Goal: Information Seeking & Learning: Learn about a topic

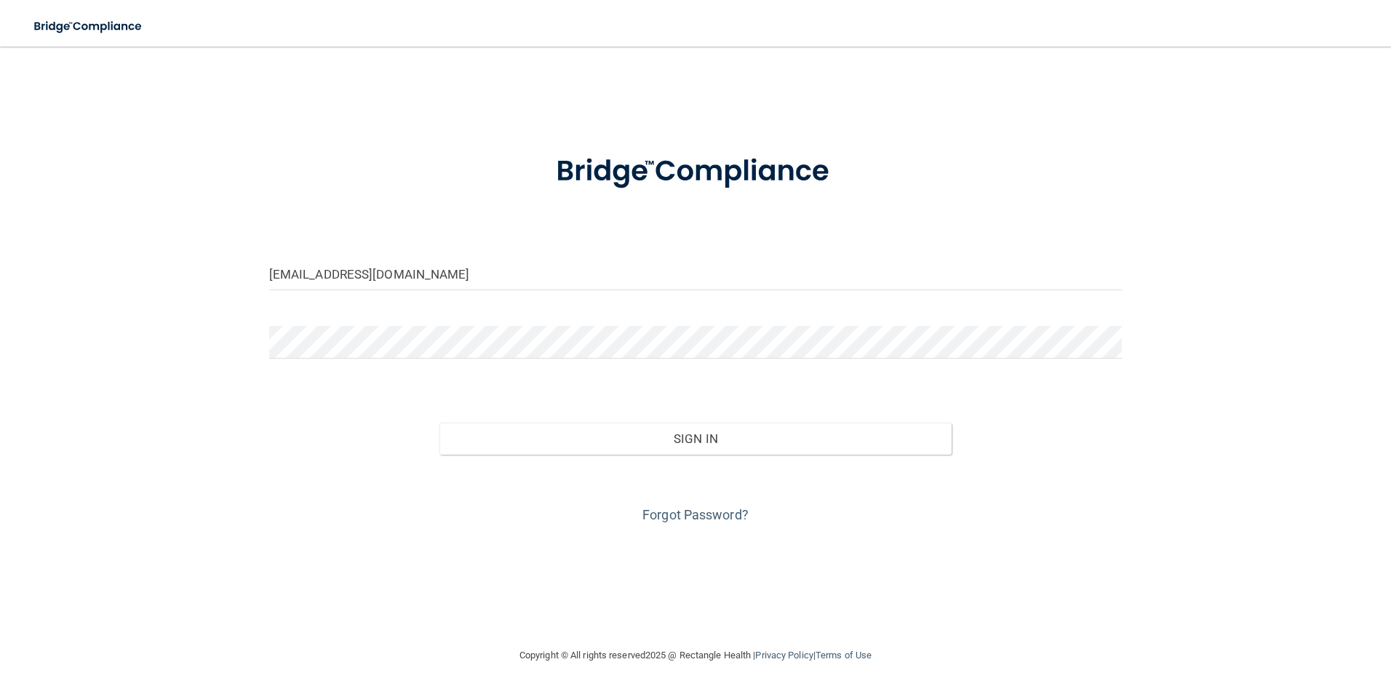
type input "[EMAIL_ADDRESS][DOMAIN_NAME]"
click at [341, 361] on div at bounding box center [695, 348] width 875 height 44
click at [439, 423] on button "Sign In" at bounding box center [695, 439] width 512 height 32
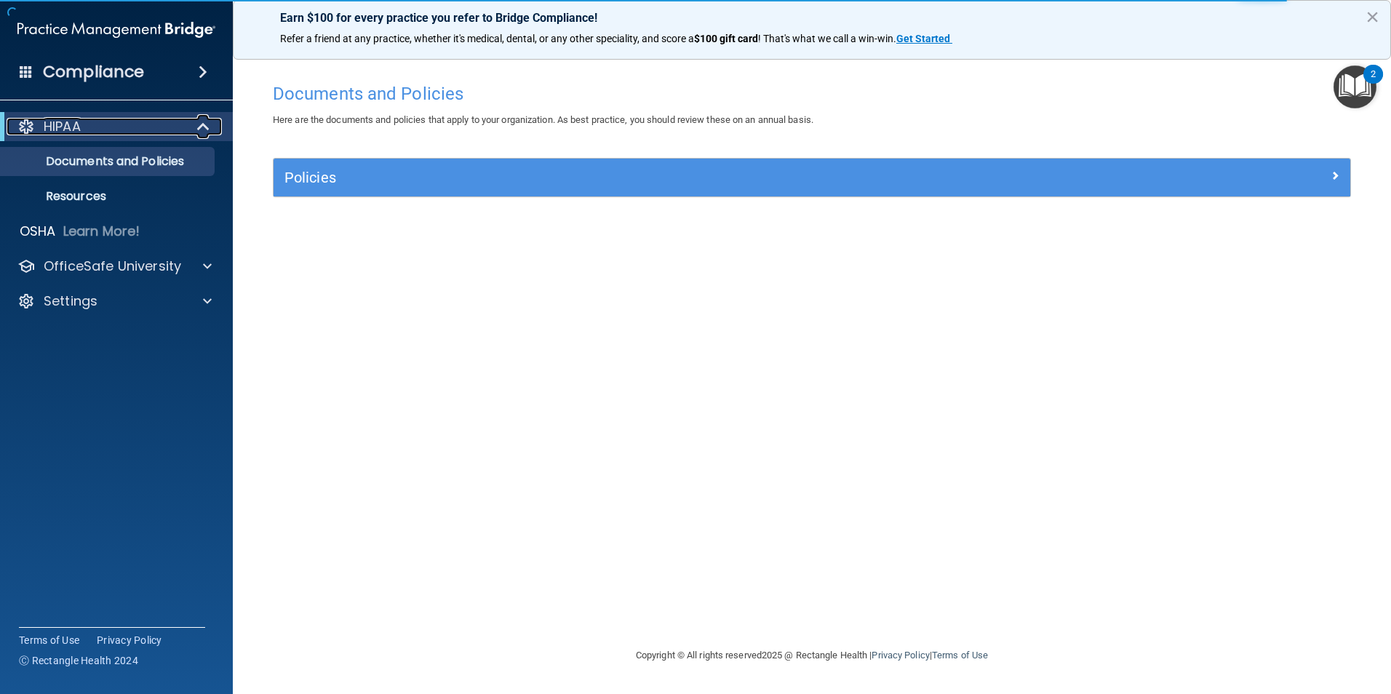
click at [73, 134] on p "HIPAA" at bounding box center [62, 126] width 37 height 17
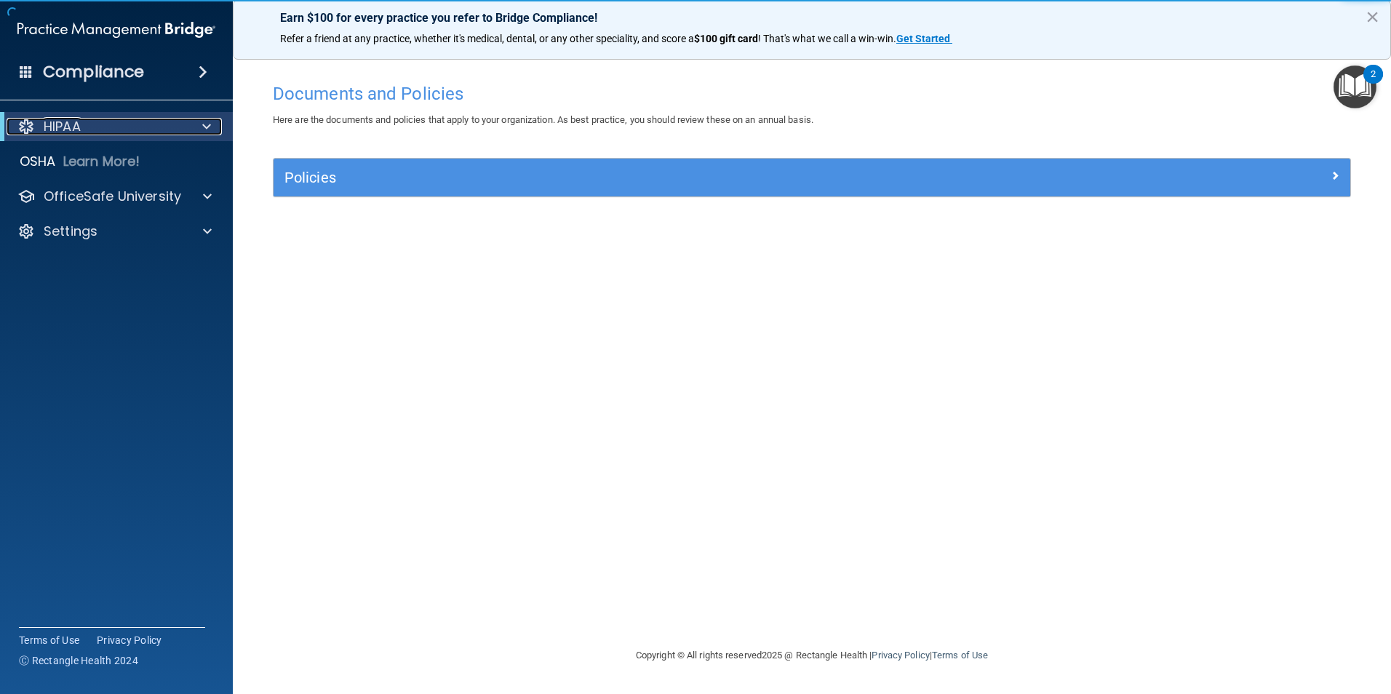
click at [73, 134] on p "HIPAA" at bounding box center [62, 126] width 37 height 17
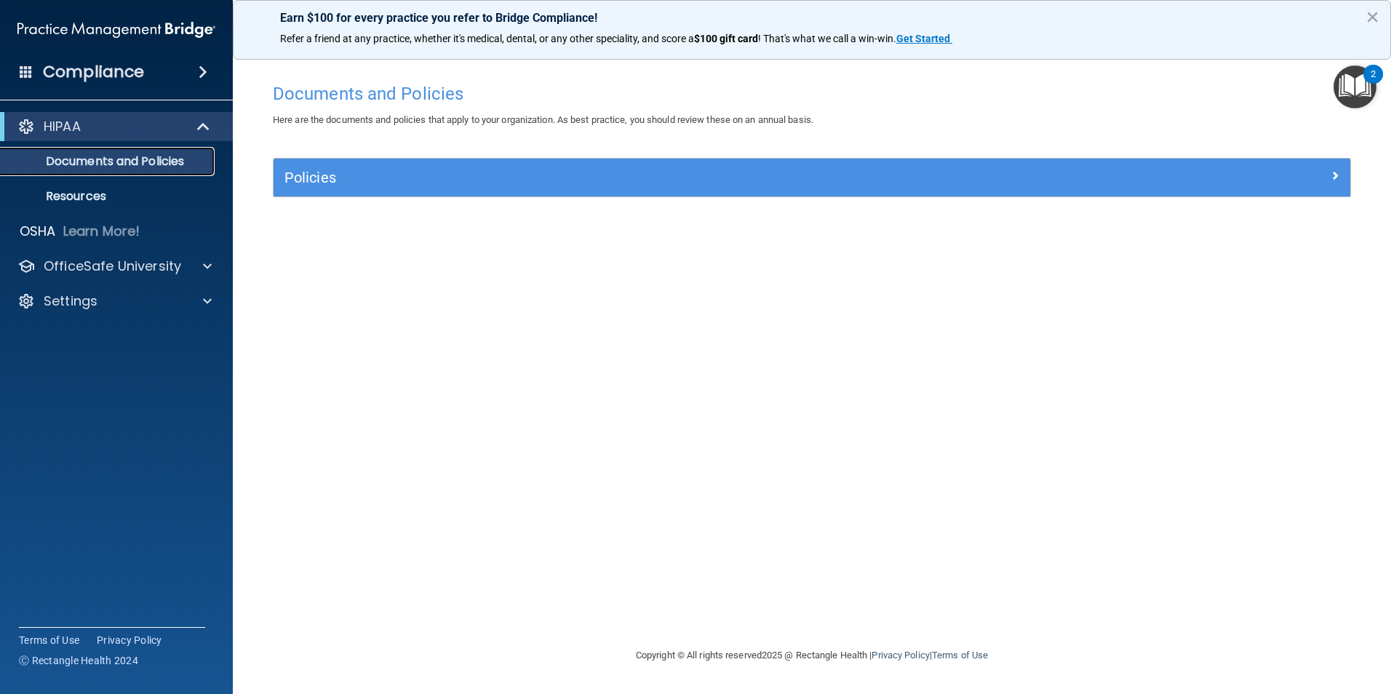
click at [73, 158] on p "Documents and Policies" at bounding box center [108, 161] width 199 height 15
click at [25, 121] on div at bounding box center [25, 126] width 17 height 17
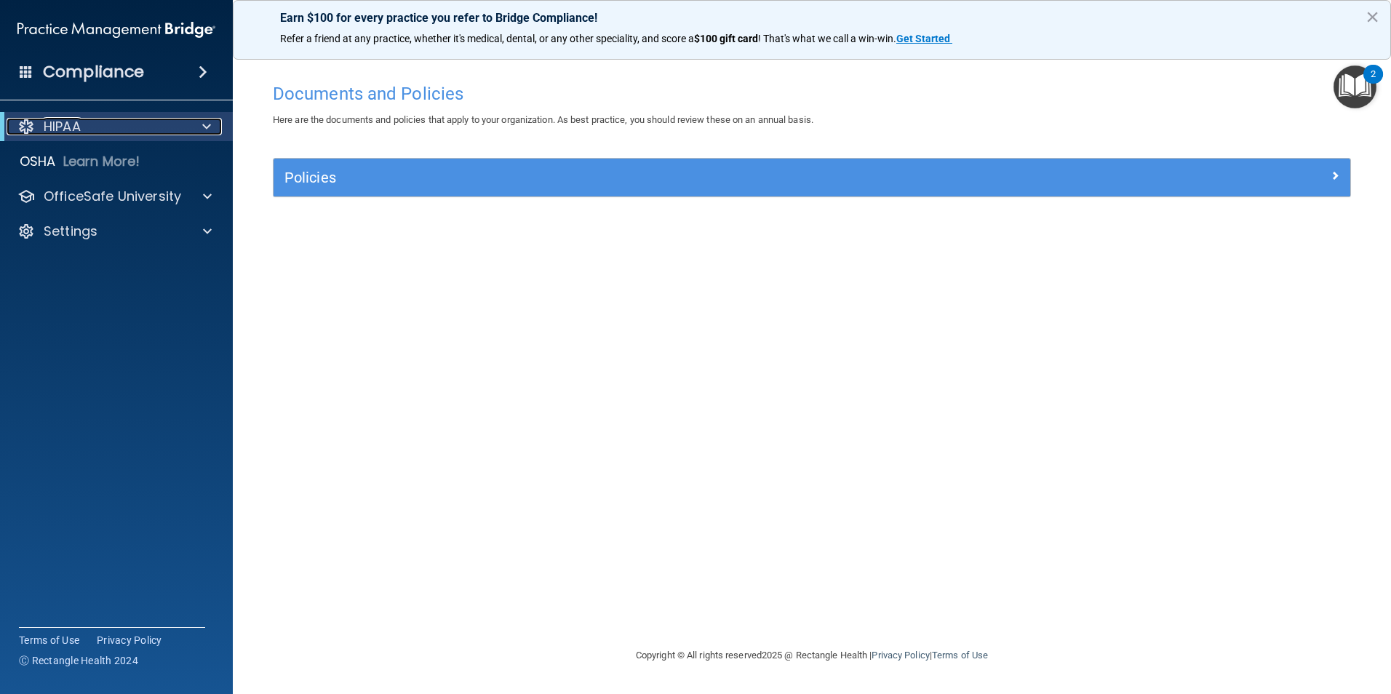
click at [25, 121] on div at bounding box center [25, 126] width 17 height 17
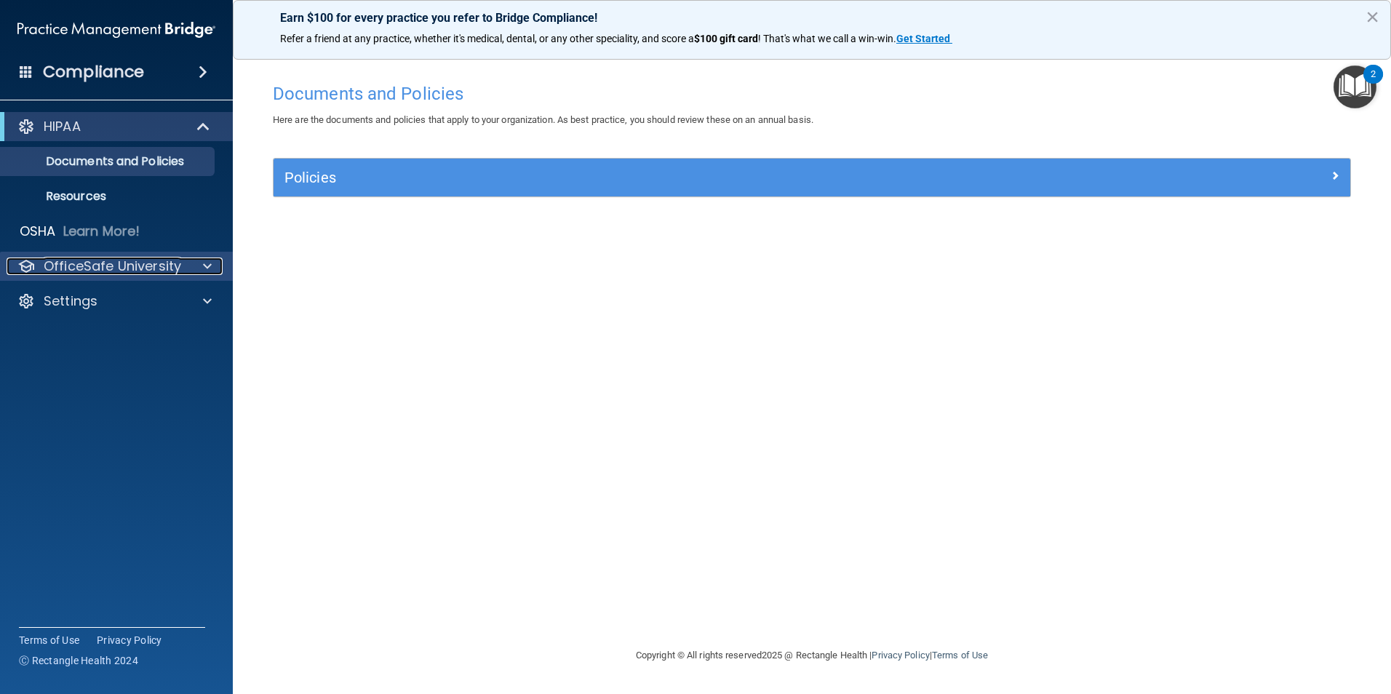
click at [45, 264] on p "OfficeSafe University" at bounding box center [112, 266] width 137 height 17
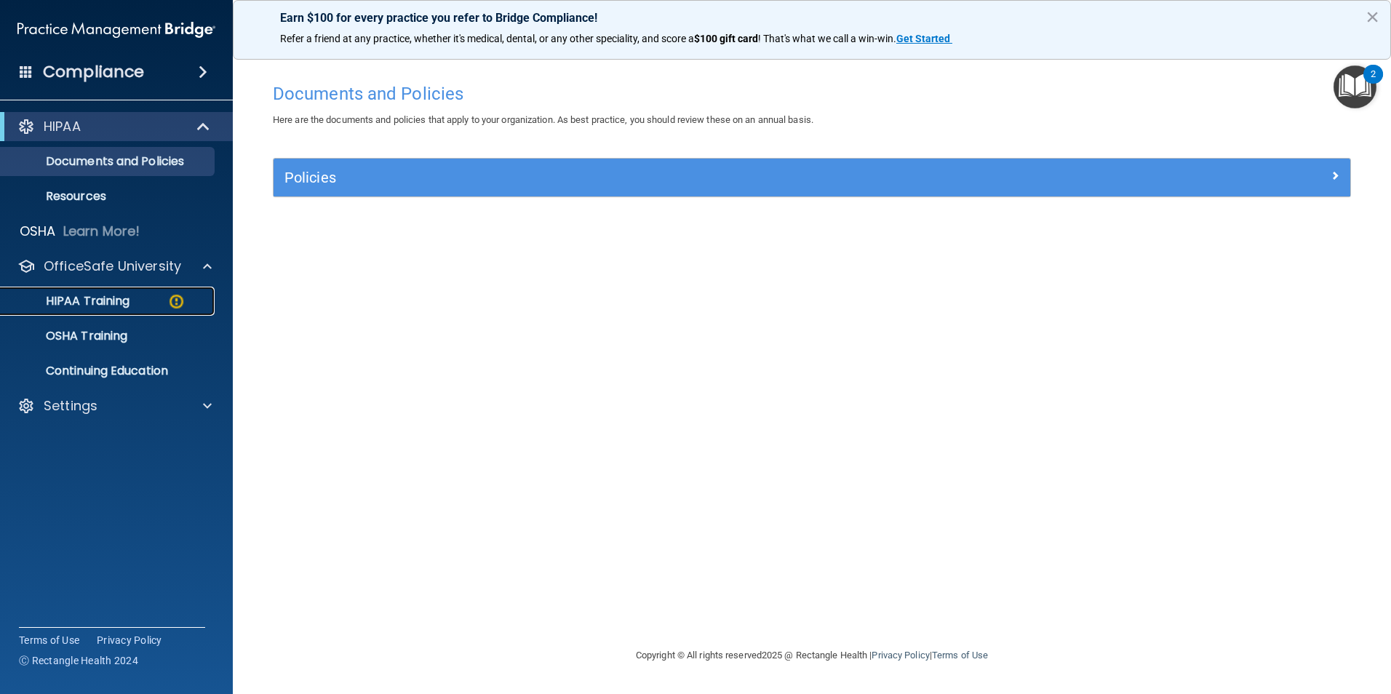
click at [55, 301] on p "HIPAA Training" at bounding box center [69, 301] width 120 height 15
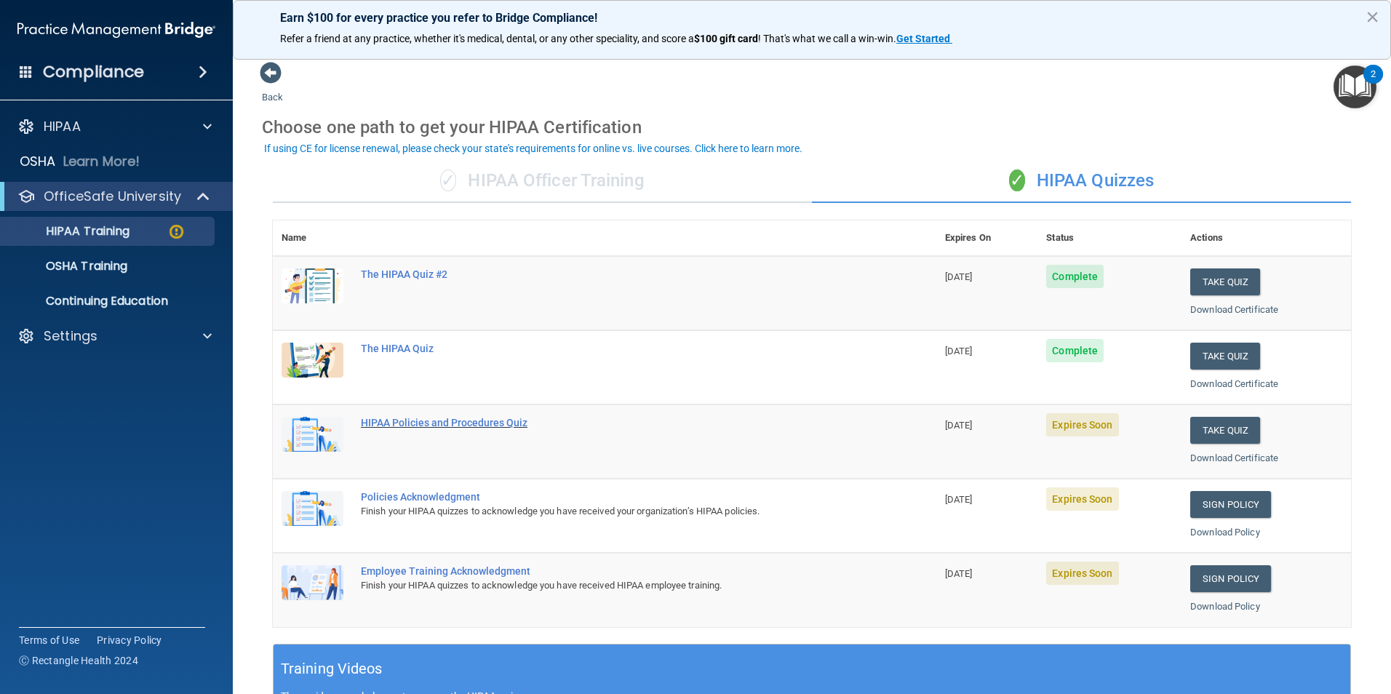
click at [443, 426] on div "HIPAA Policies and Procedures Quiz" at bounding box center [612, 423] width 503 height 12
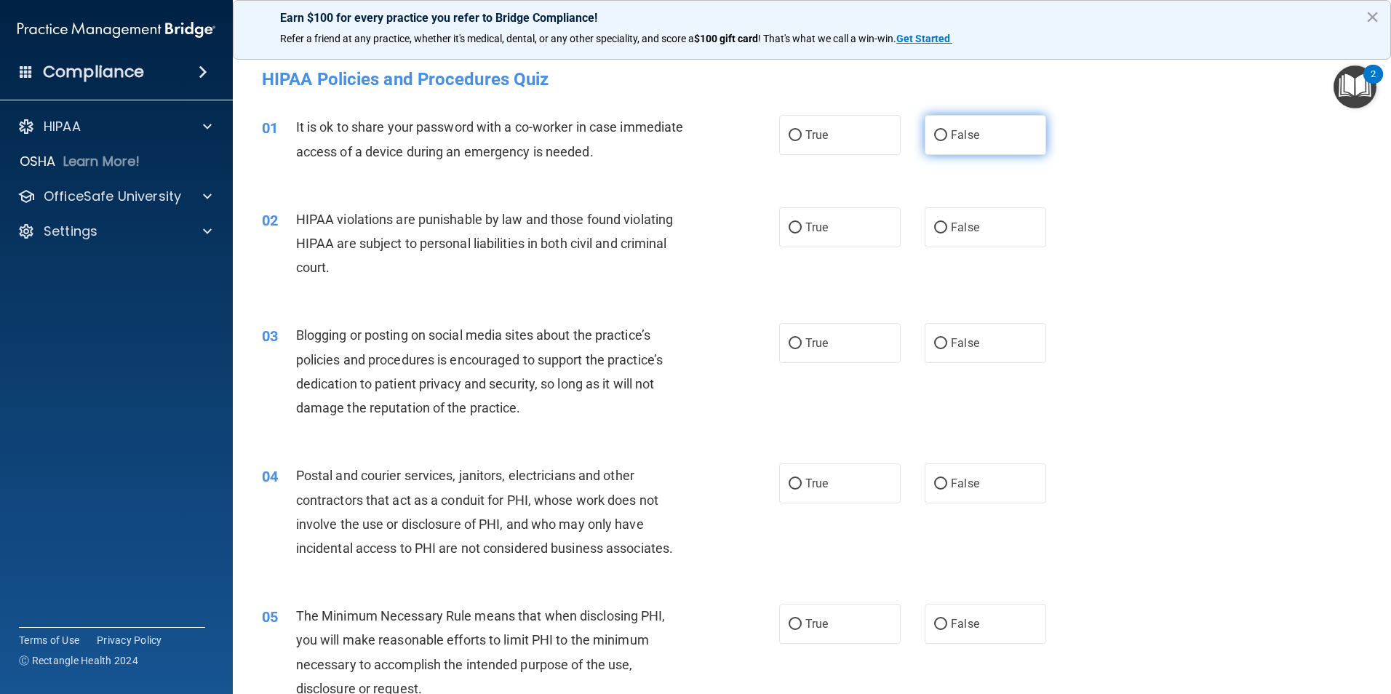
click at [938, 138] on input "False" at bounding box center [940, 135] width 13 height 11
radio input "true"
click at [934, 233] on input "False" at bounding box center [940, 228] width 13 height 11
radio input "true"
click at [790, 230] on input "True" at bounding box center [795, 228] width 13 height 11
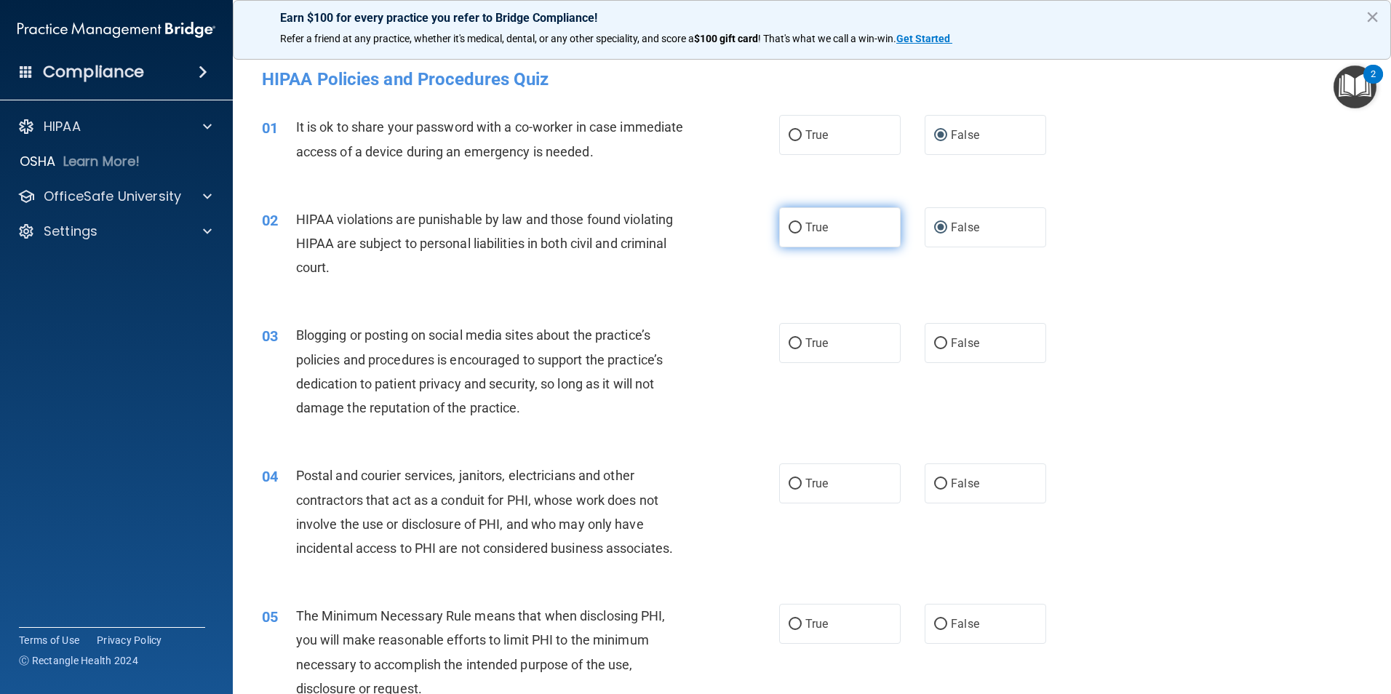
radio input "true"
radio input "false"
click at [934, 347] on input "False" at bounding box center [940, 343] width 13 height 11
radio input "true"
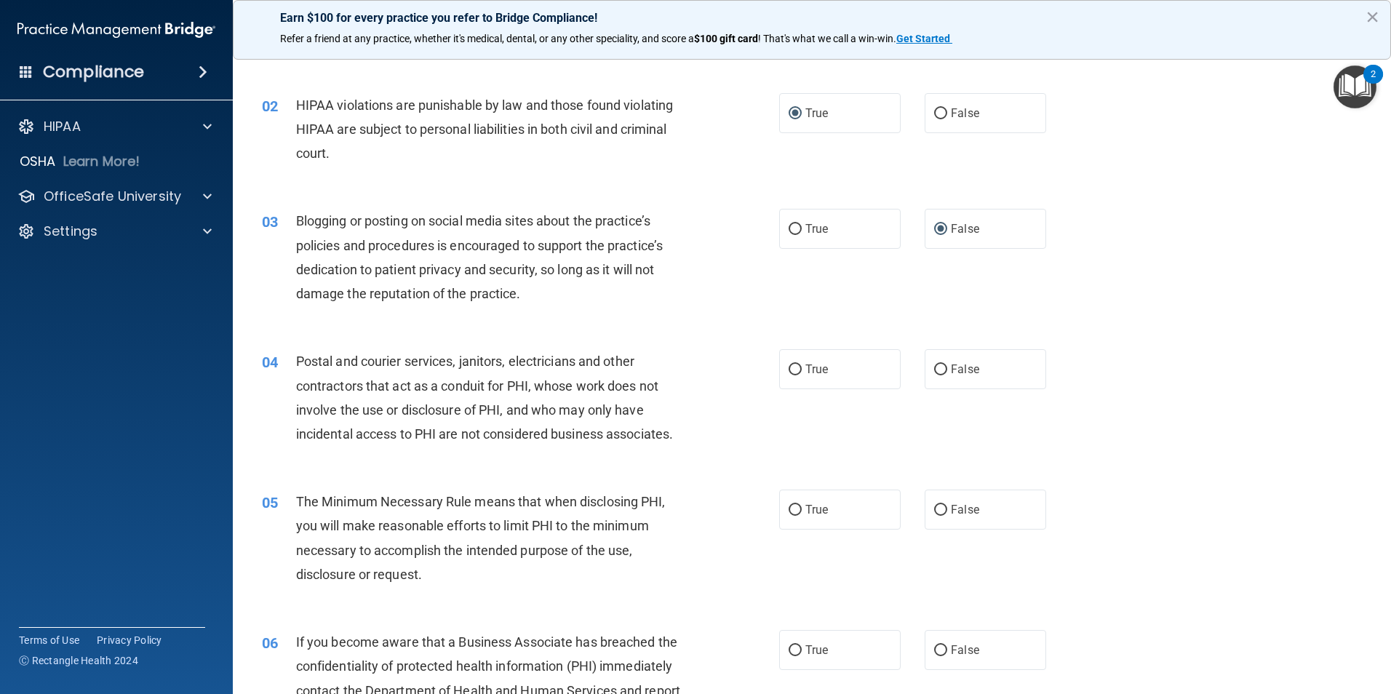
scroll to position [145, 0]
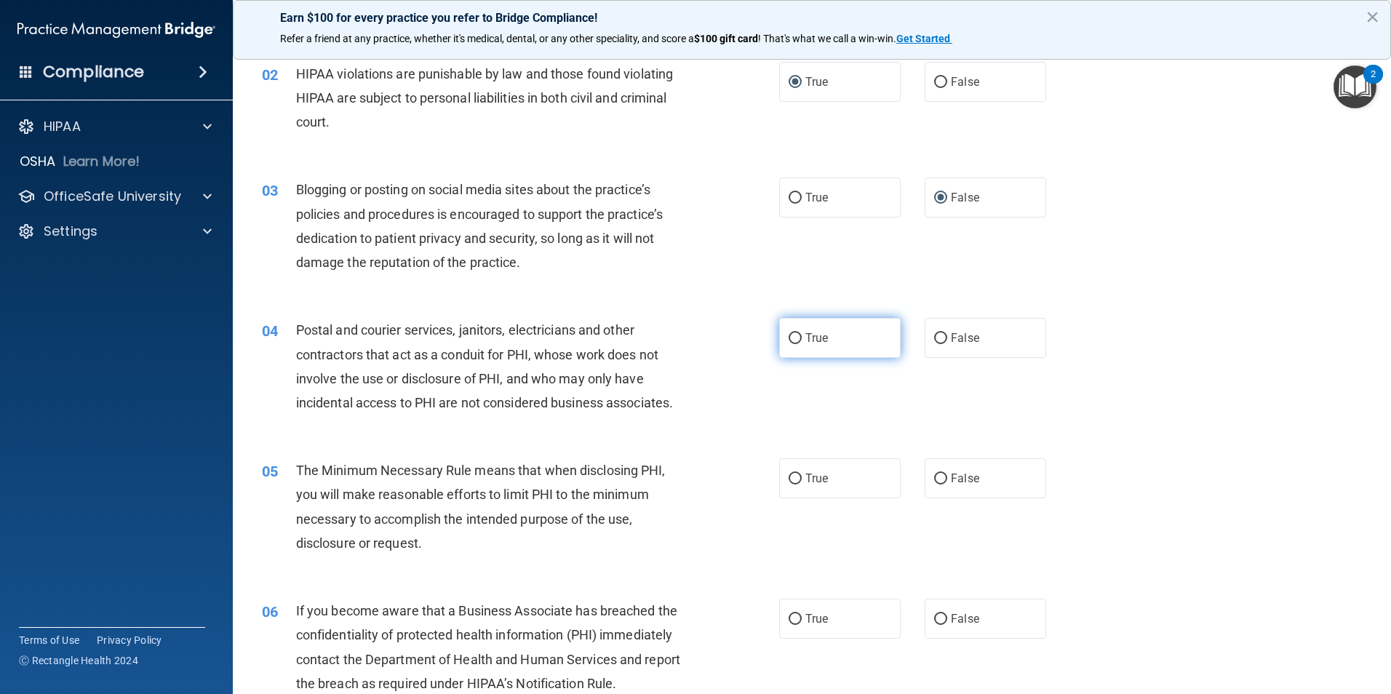
click at [790, 338] on input "True" at bounding box center [795, 338] width 13 height 11
radio input "true"
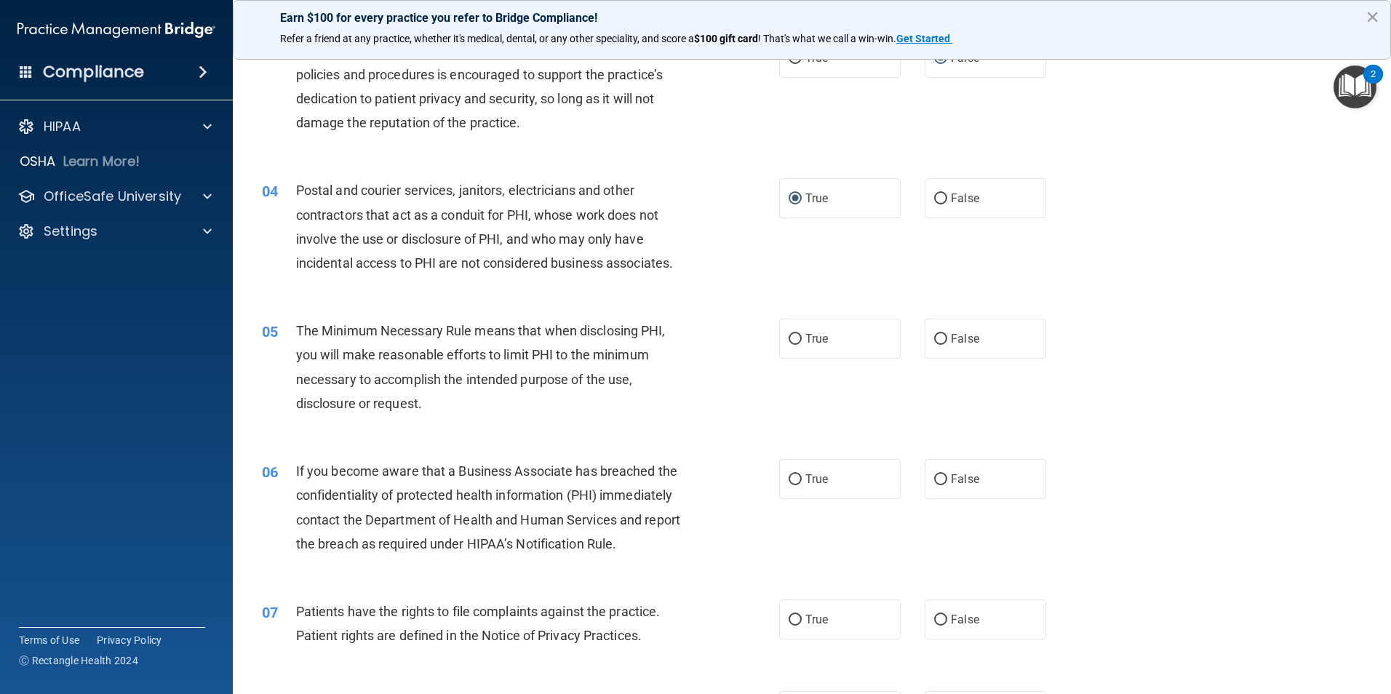
scroll to position [291, 0]
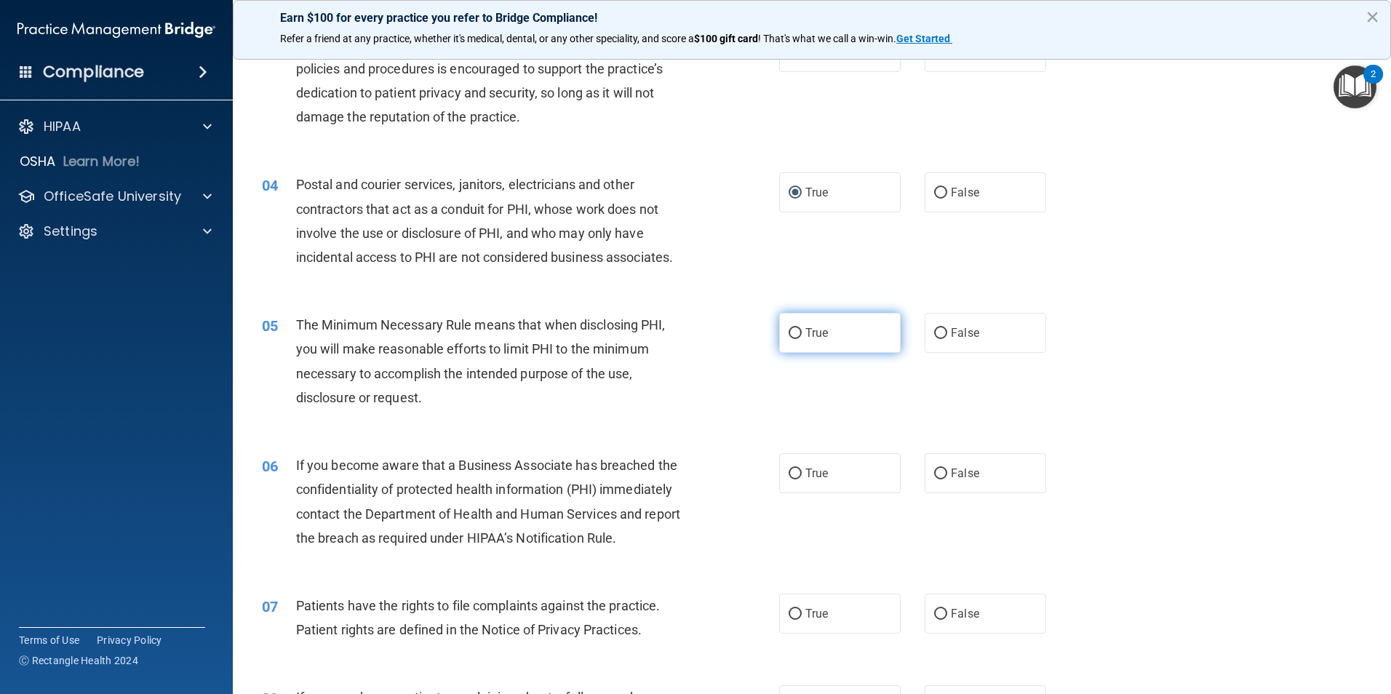
click at [789, 335] on input "True" at bounding box center [795, 333] width 13 height 11
radio input "true"
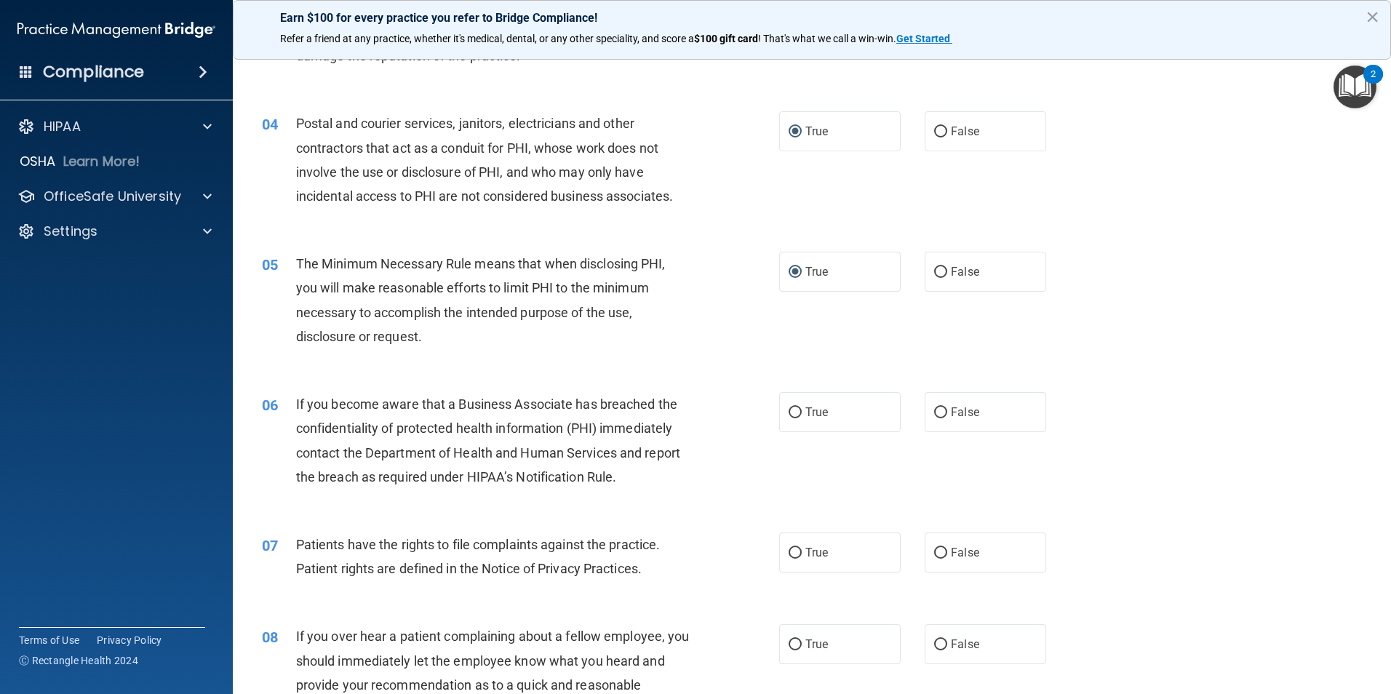
scroll to position [436, 0]
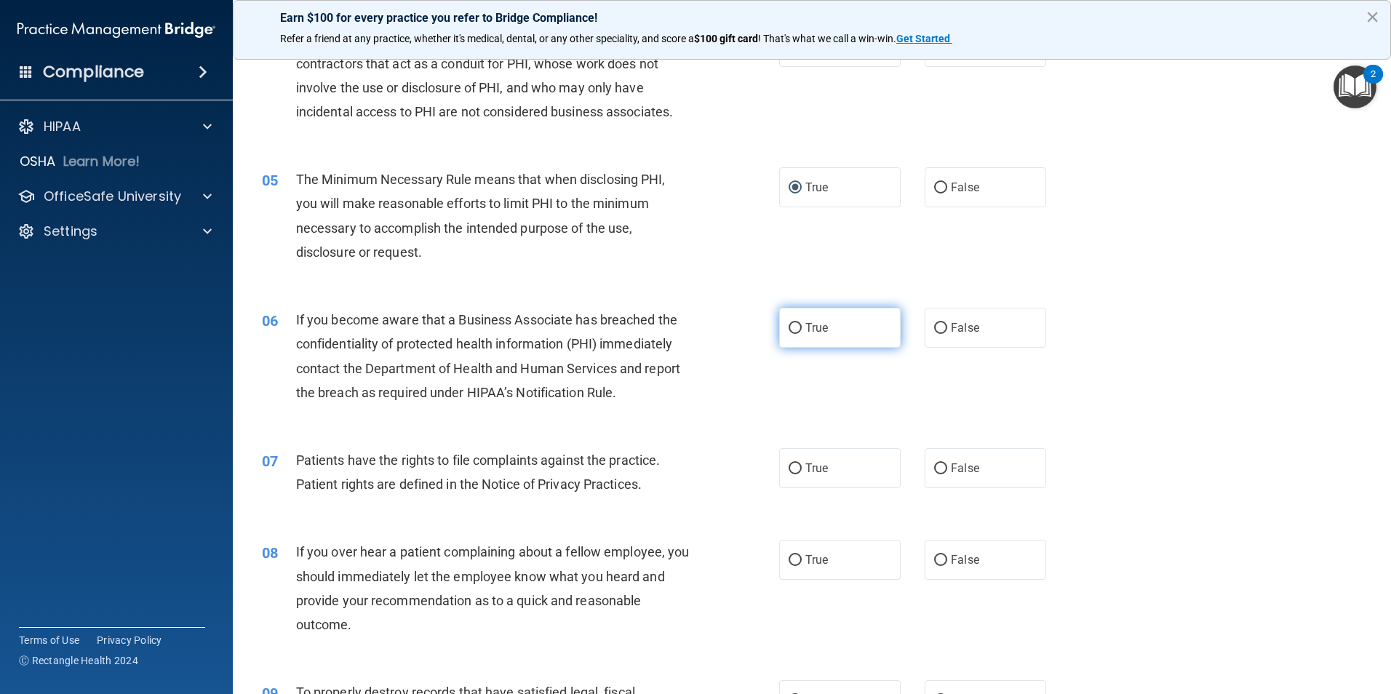
click at [785, 335] on label "True" at bounding box center [839, 328] width 121 height 40
click at [789, 334] on input "True" at bounding box center [795, 328] width 13 height 11
radio input "true"
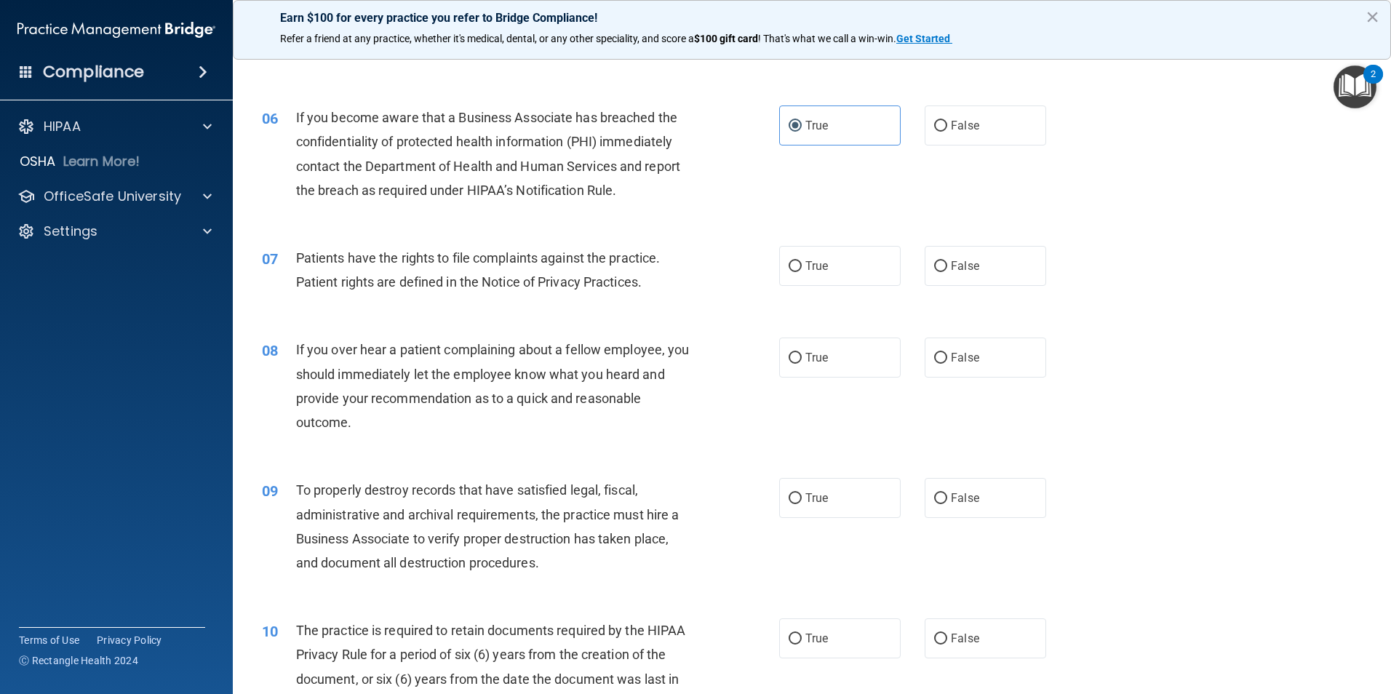
scroll to position [655, 0]
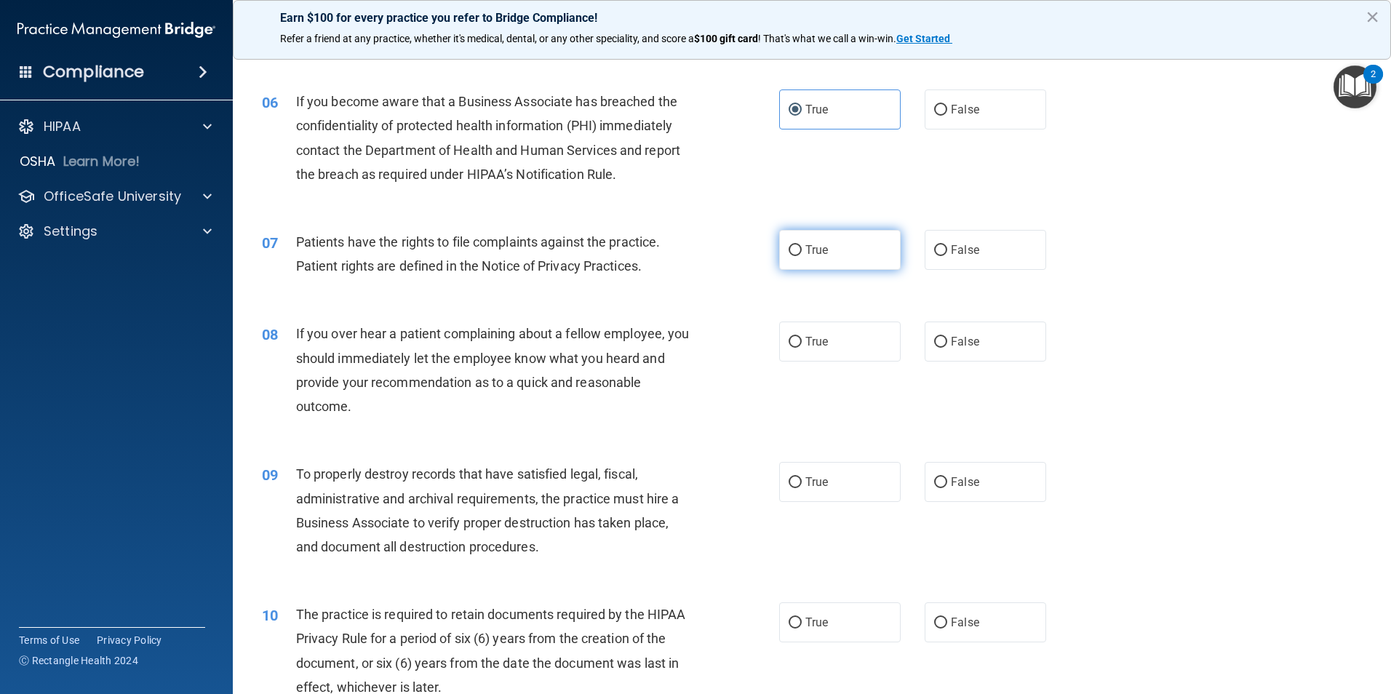
click at [790, 255] on input "True" at bounding box center [795, 250] width 13 height 11
radio input "true"
click at [934, 347] on input "False" at bounding box center [940, 342] width 13 height 11
radio input "true"
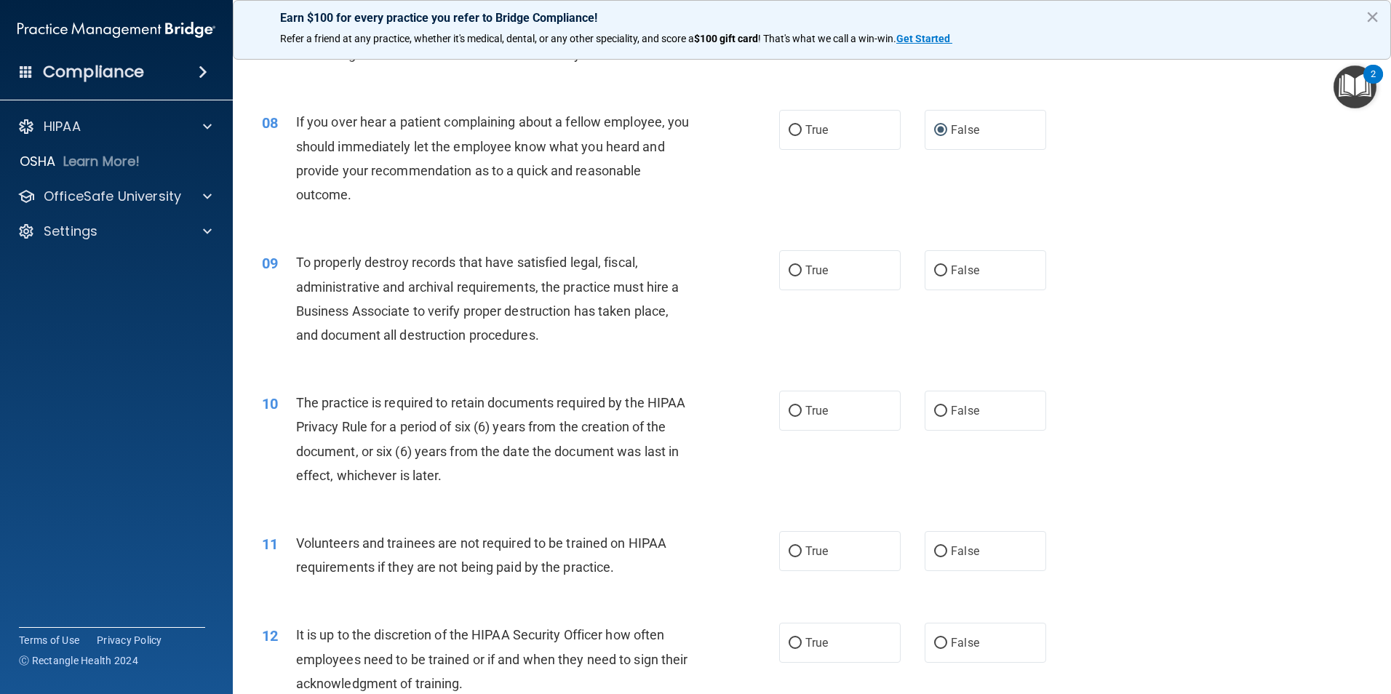
scroll to position [873, 0]
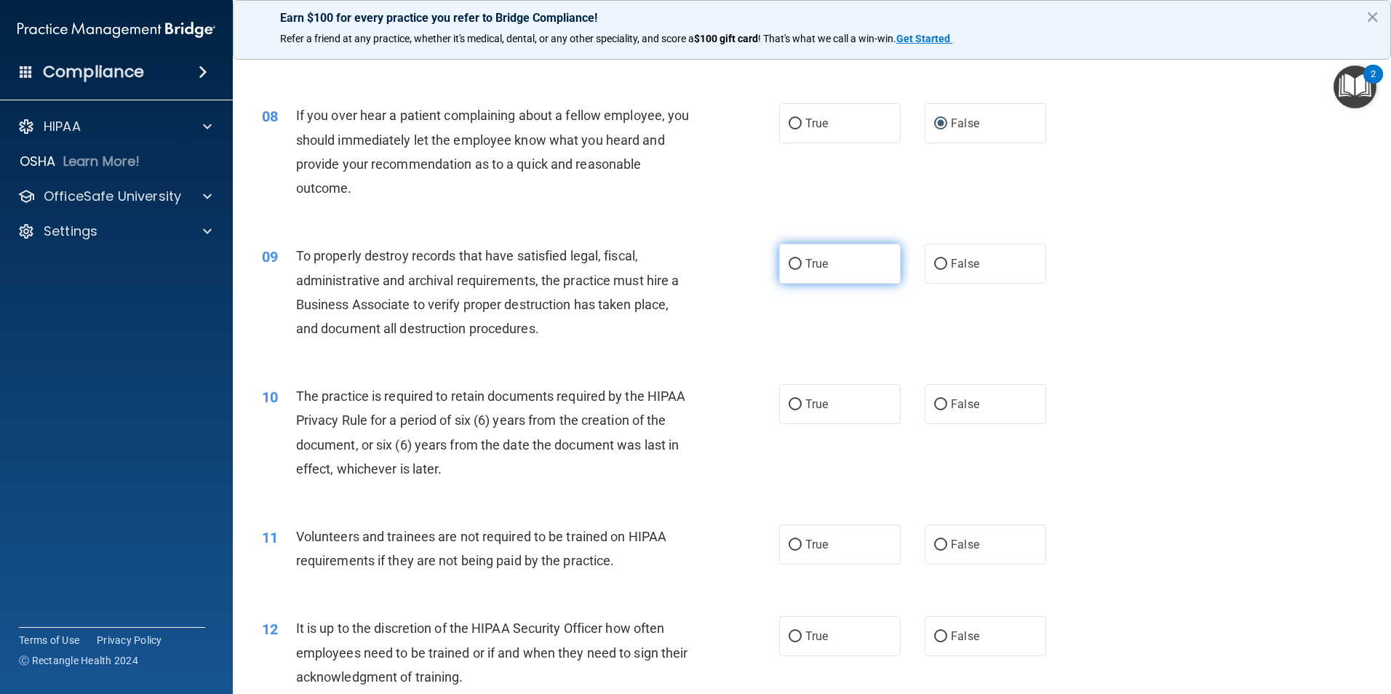
click at [791, 253] on label "True" at bounding box center [839, 264] width 121 height 40
click at [791, 259] on input "True" at bounding box center [795, 264] width 13 height 11
radio input "true"
click at [789, 263] on input "True" at bounding box center [795, 264] width 13 height 11
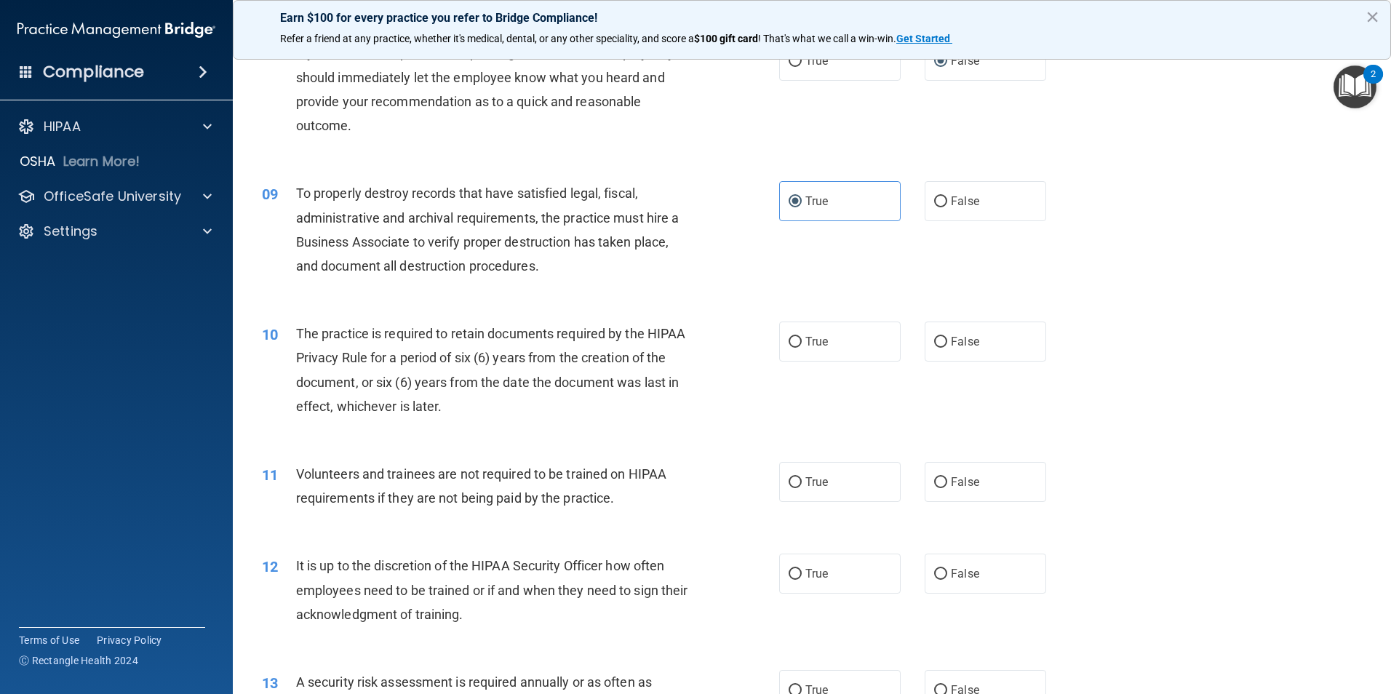
scroll to position [1018, 0]
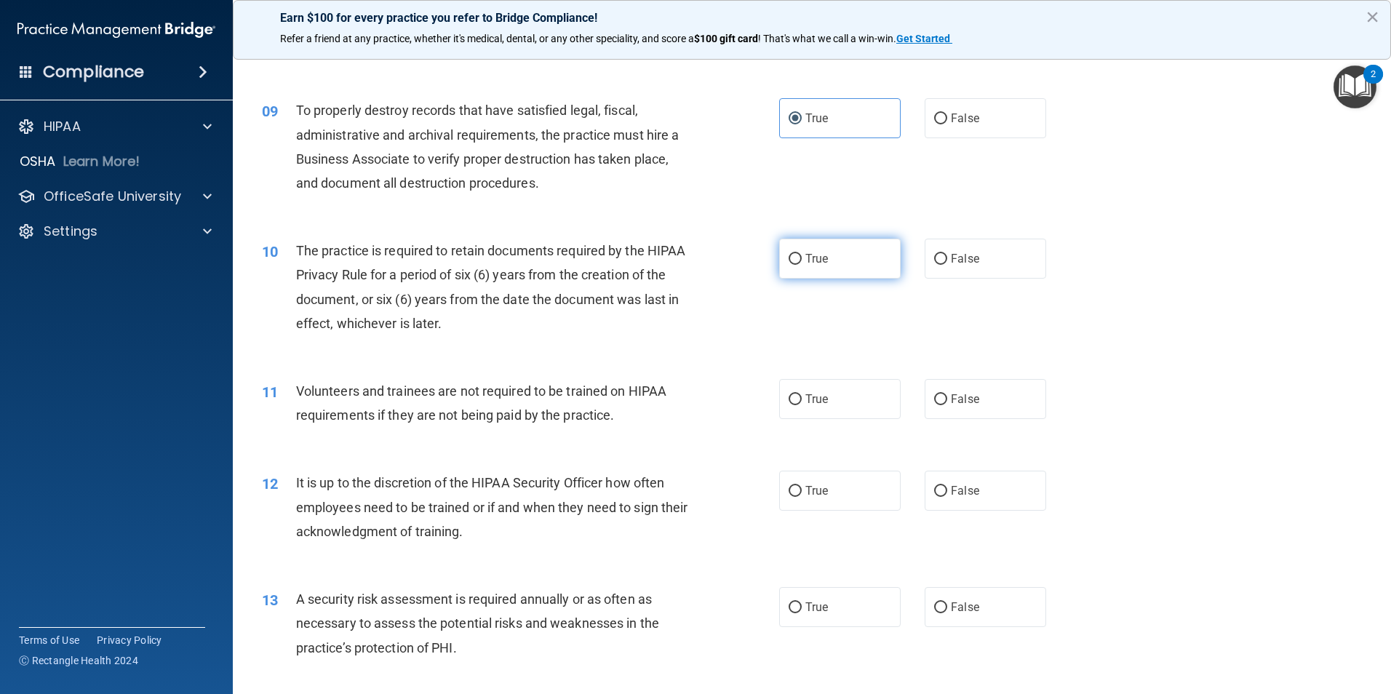
click at [789, 259] on input "True" at bounding box center [795, 259] width 13 height 11
radio input "true"
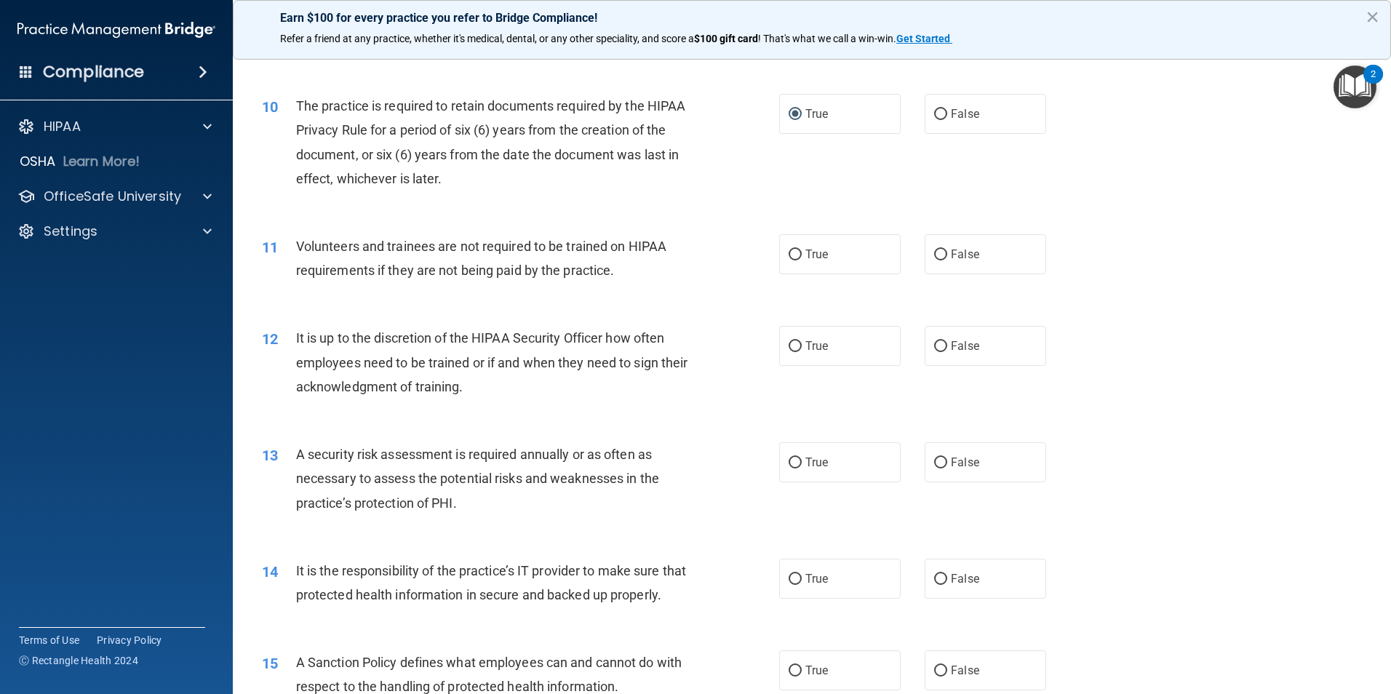
scroll to position [1164, 0]
click at [938, 259] on input "False" at bounding box center [940, 254] width 13 height 11
radio input "true"
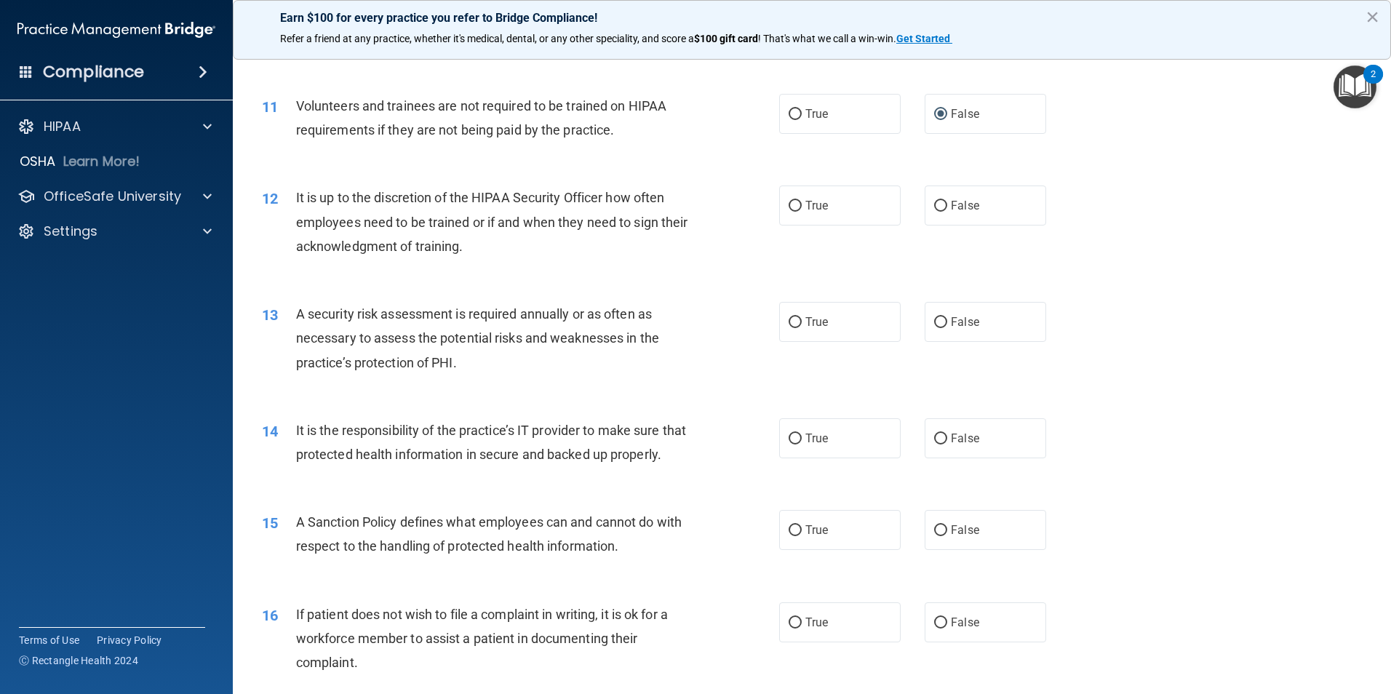
scroll to position [1309, 0]
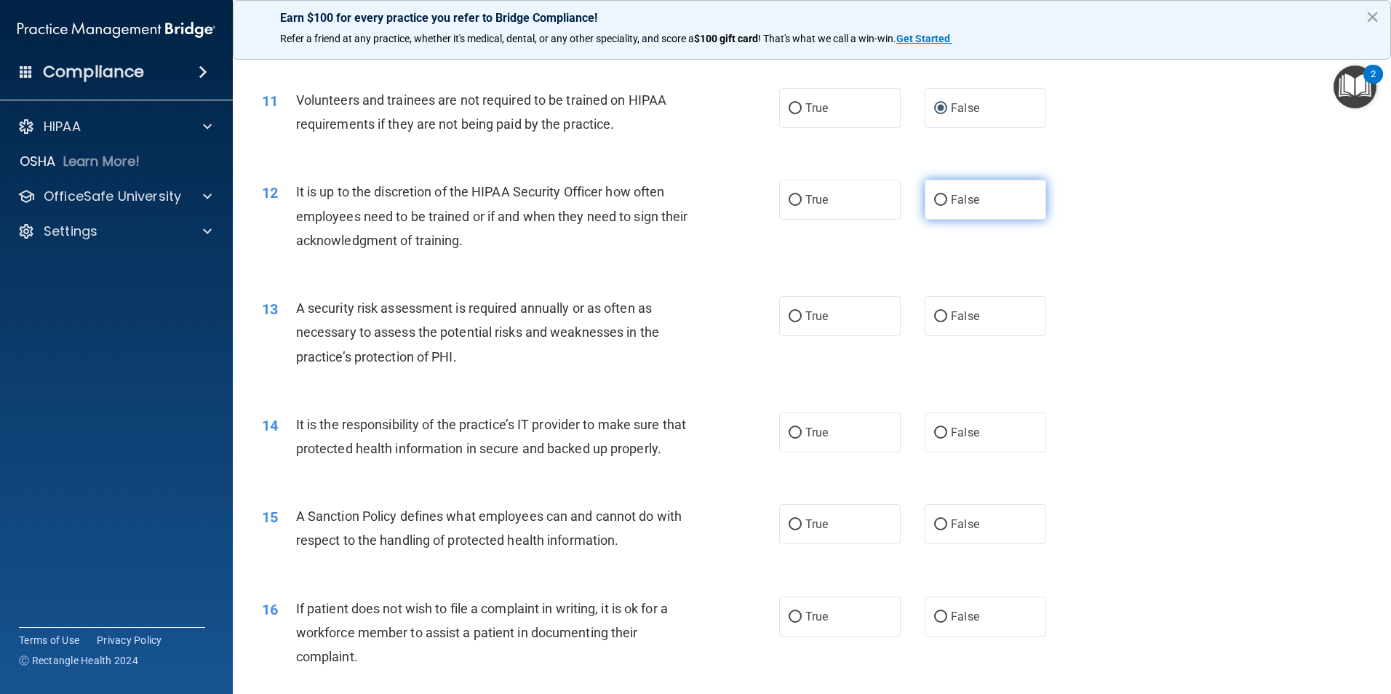
click at [934, 204] on input "False" at bounding box center [940, 200] width 13 height 11
radio input "true"
click at [792, 206] on input "True" at bounding box center [795, 200] width 13 height 11
radio input "true"
radio input "false"
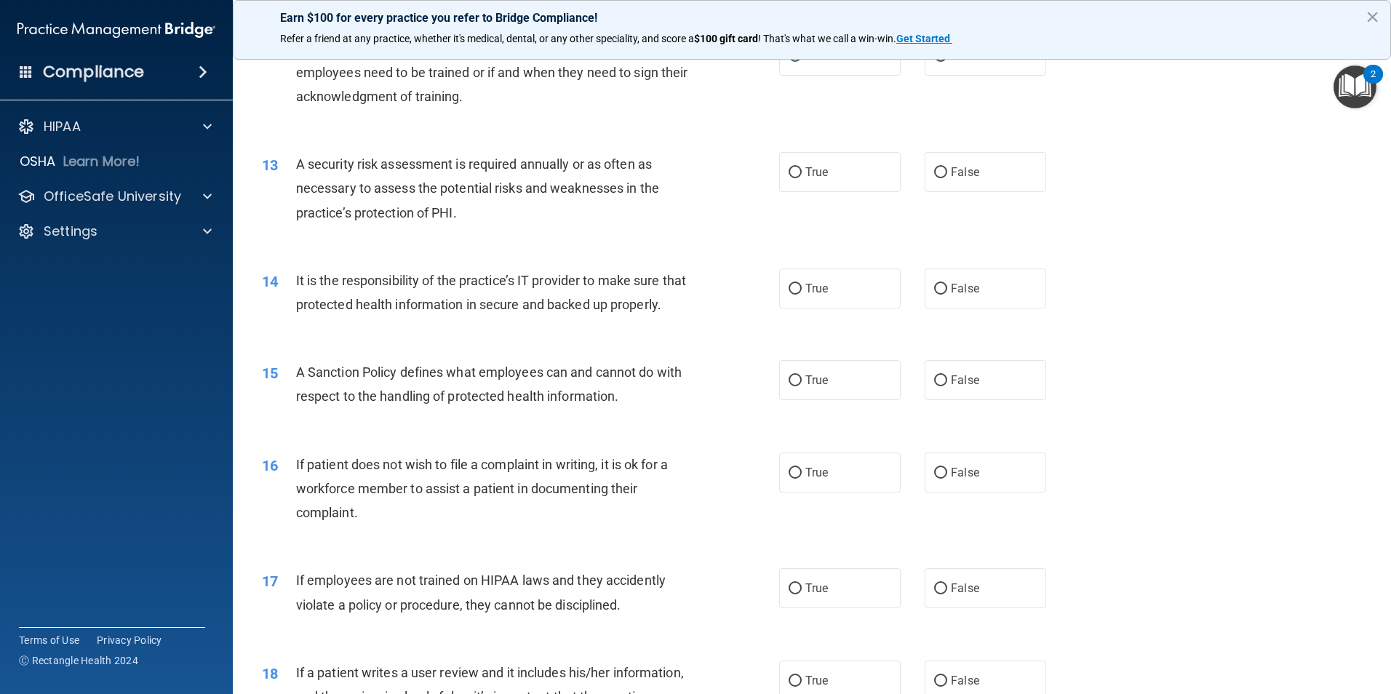
scroll to position [1455, 0]
click at [791, 175] on input "True" at bounding box center [795, 171] width 13 height 11
radio input "true"
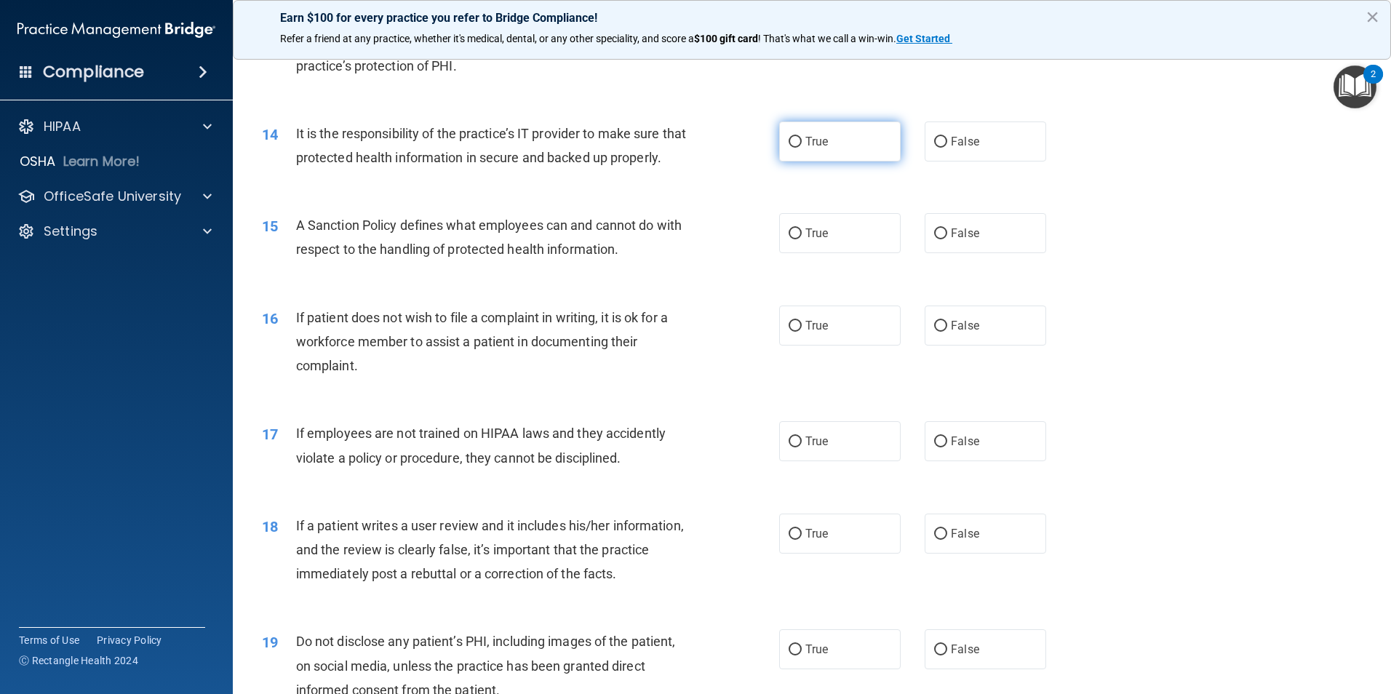
click at [791, 134] on label "True" at bounding box center [839, 141] width 121 height 40
click at [791, 137] on input "True" at bounding box center [795, 142] width 13 height 11
radio input "true"
click at [934, 239] on input "False" at bounding box center [940, 233] width 13 height 11
radio input "true"
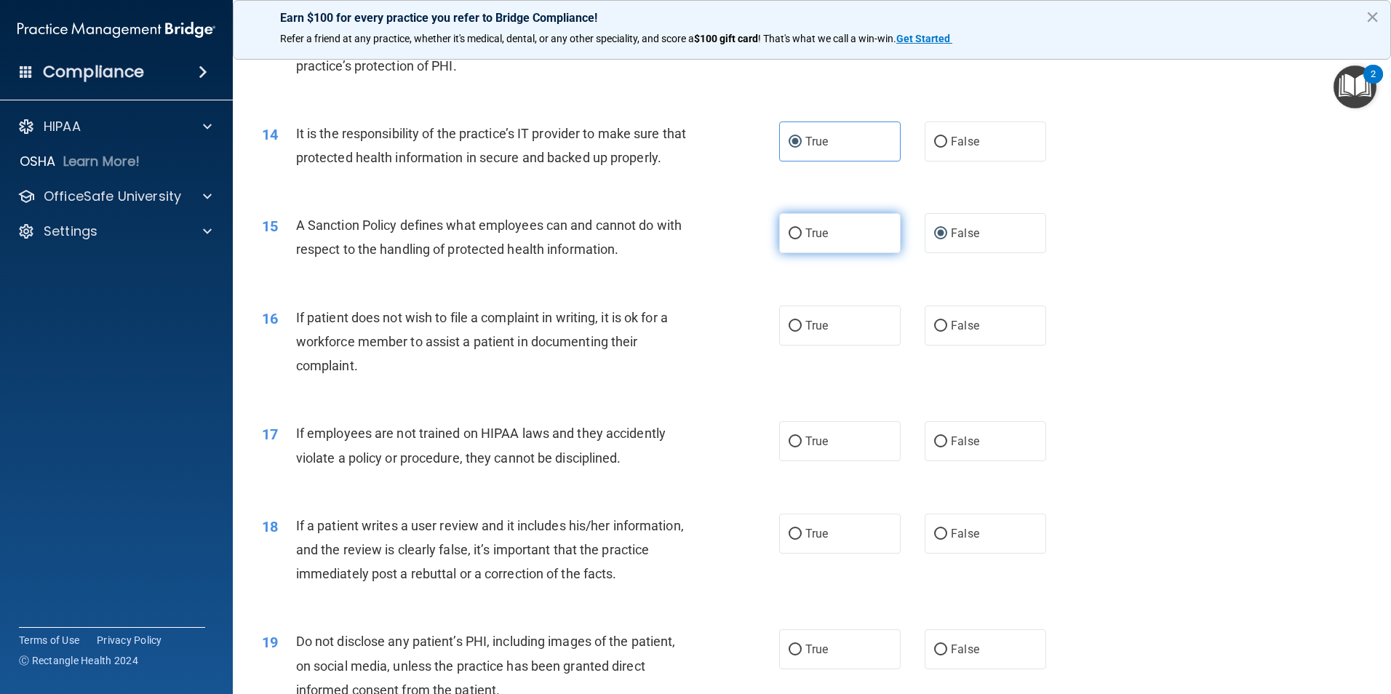
click at [796, 239] on input "True" at bounding box center [795, 233] width 13 height 11
radio input "true"
radio input "false"
click at [795, 332] on input "True" at bounding box center [795, 326] width 13 height 11
radio input "true"
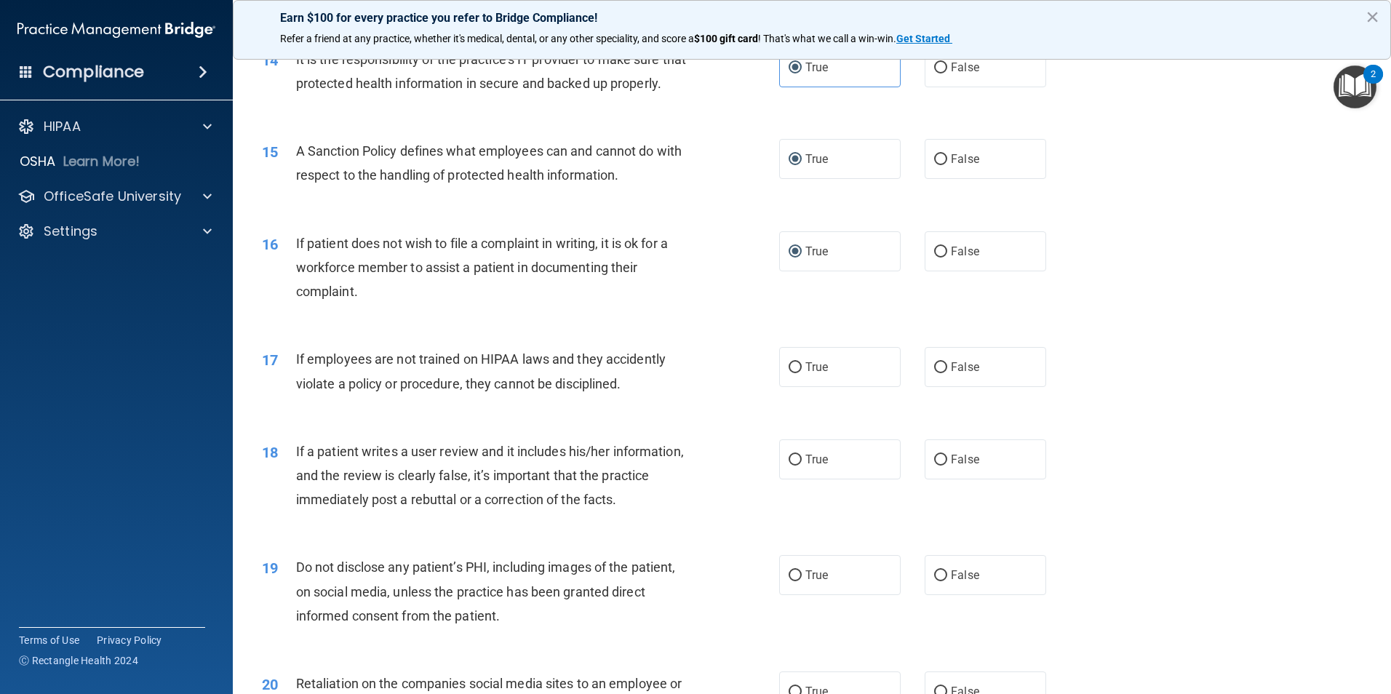
scroll to position [1746, 0]
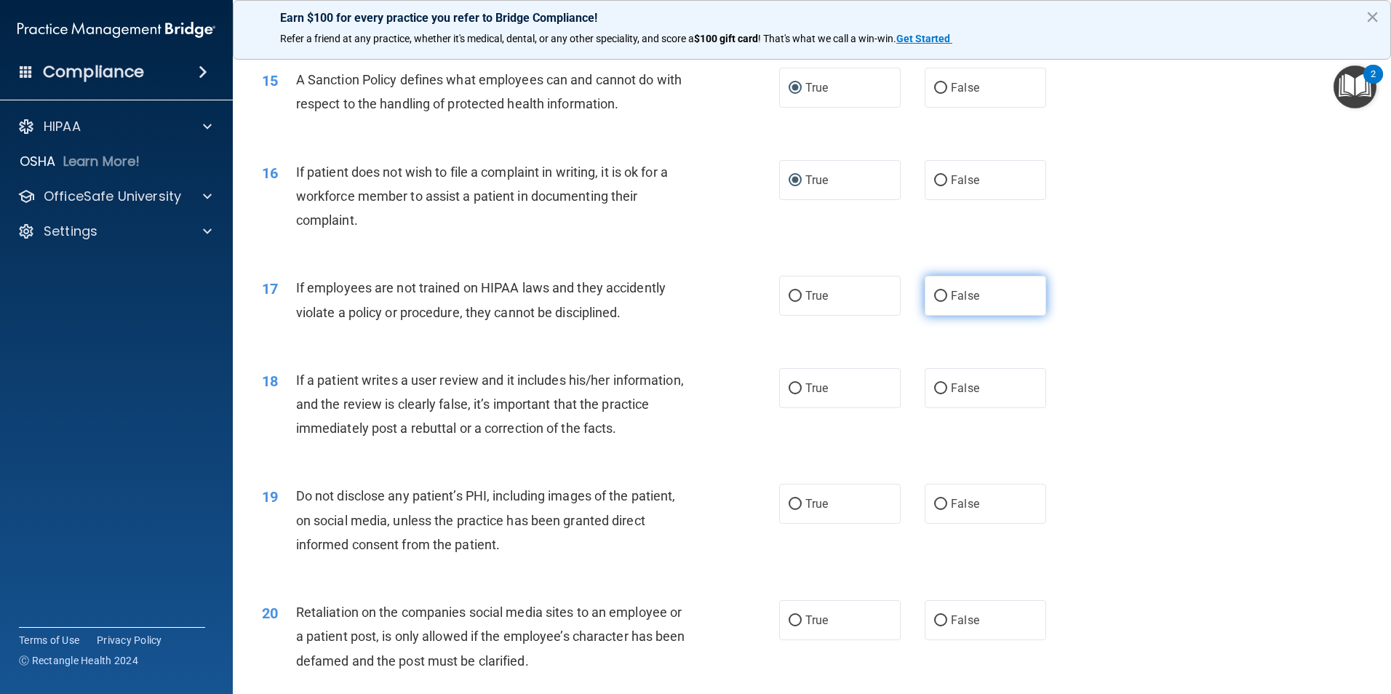
click at [936, 302] on input "False" at bounding box center [940, 296] width 13 height 11
radio input "true"
click at [930, 408] on label "False" at bounding box center [985, 388] width 121 height 40
click at [934, 394] on input "False" at bounding box center [940, 388] width 13 height 11
radio input "true"
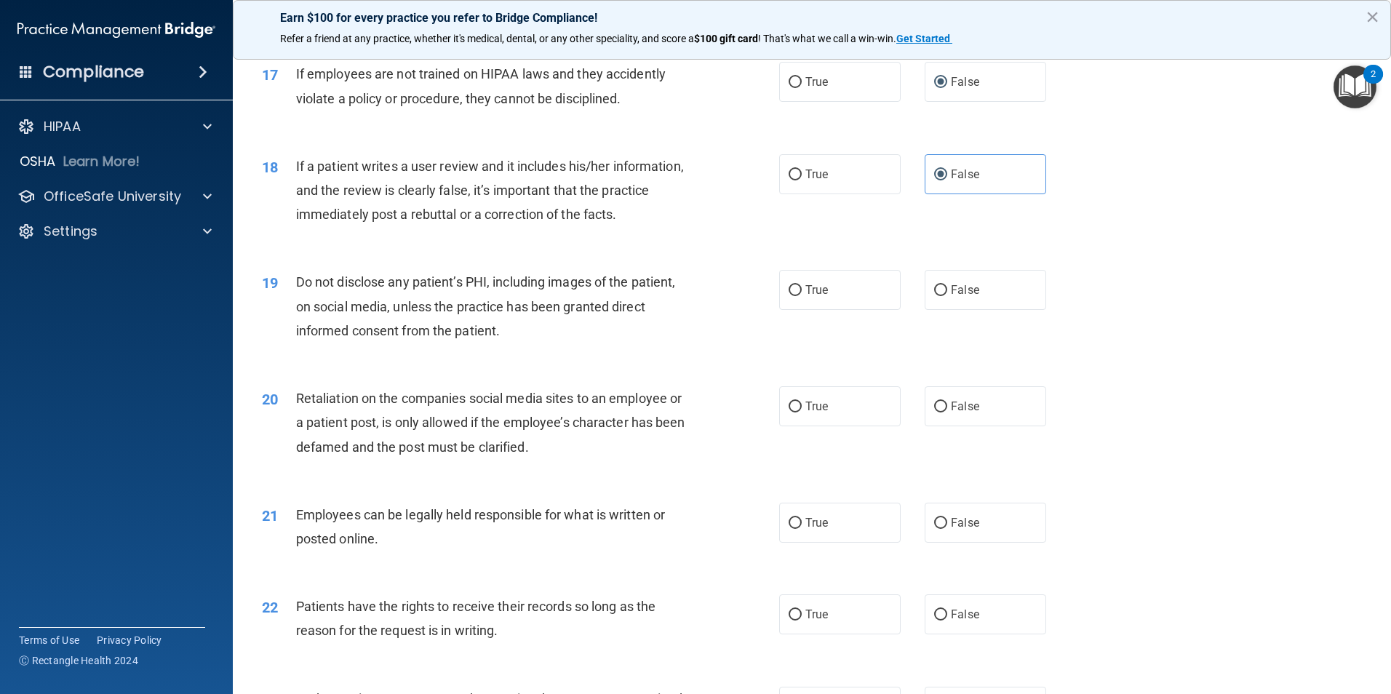
scroll to position [1964, 0]
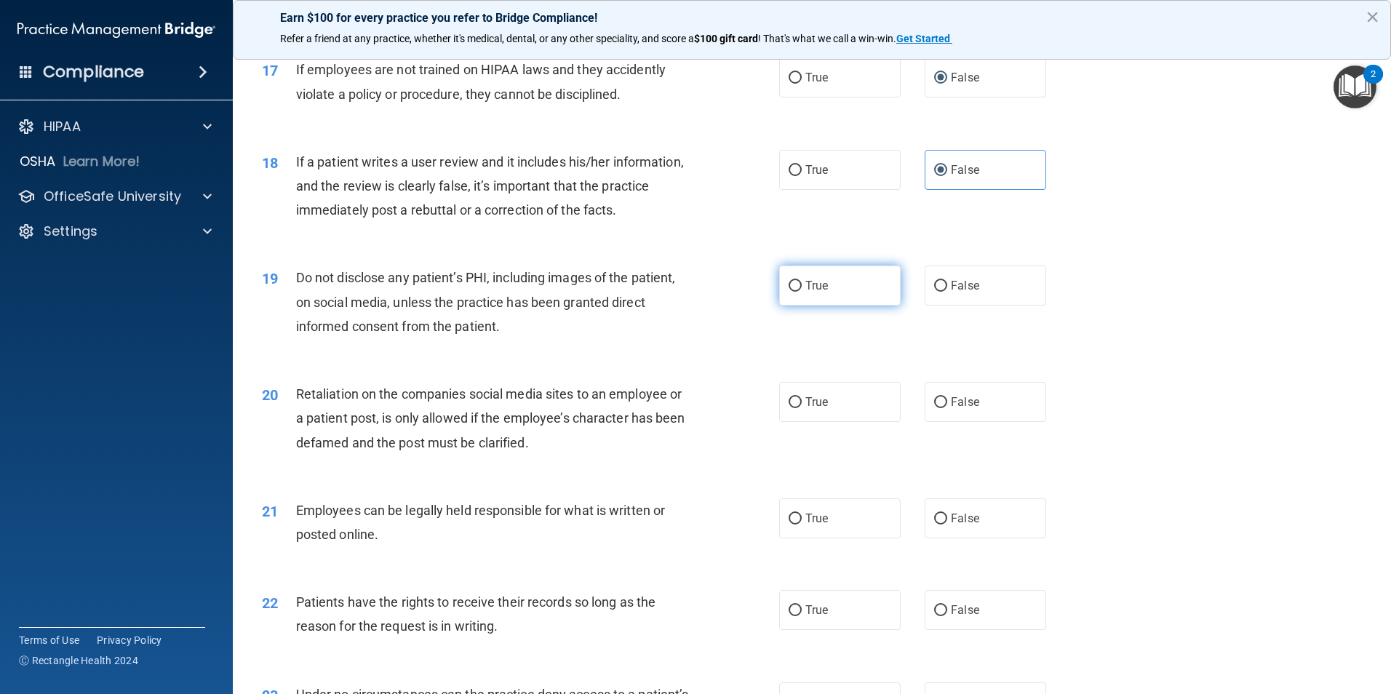
click at [789, 292] on input "True" at bounding box center [795, 286] width 13 height 11
radio input "true"
click at [934, 408] on input "False" at bounding box center [940, 402] width 13 height 11
radio input "true"
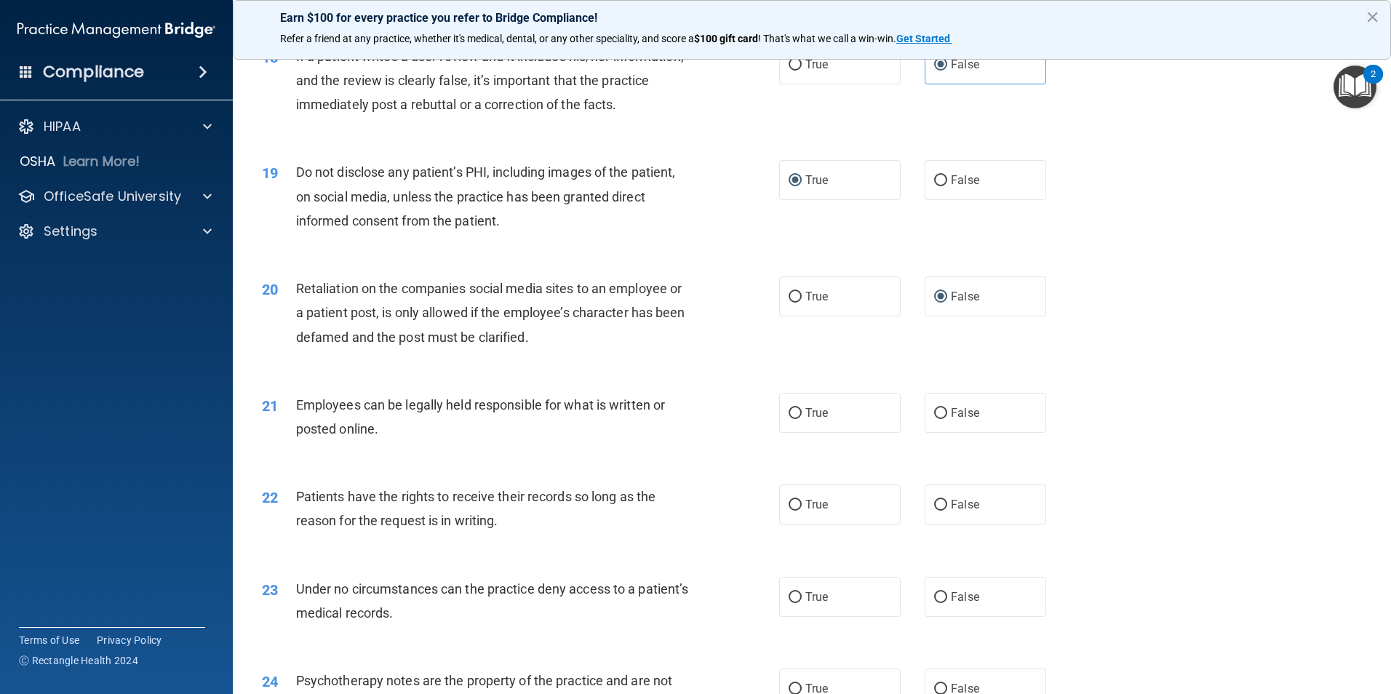
scroll to position [2110, 0]
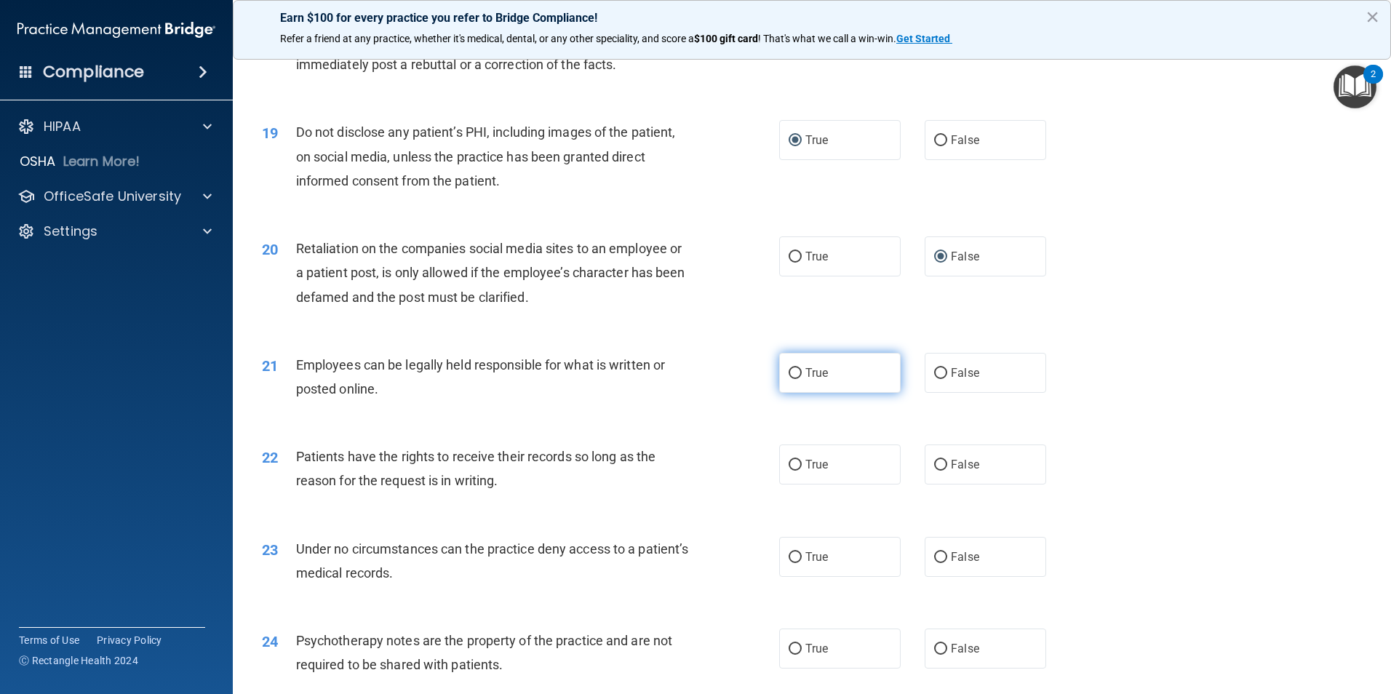
click at [790, 379] on input "True" at bounding box center [795, 373] width 13 height 11
radio input "true"
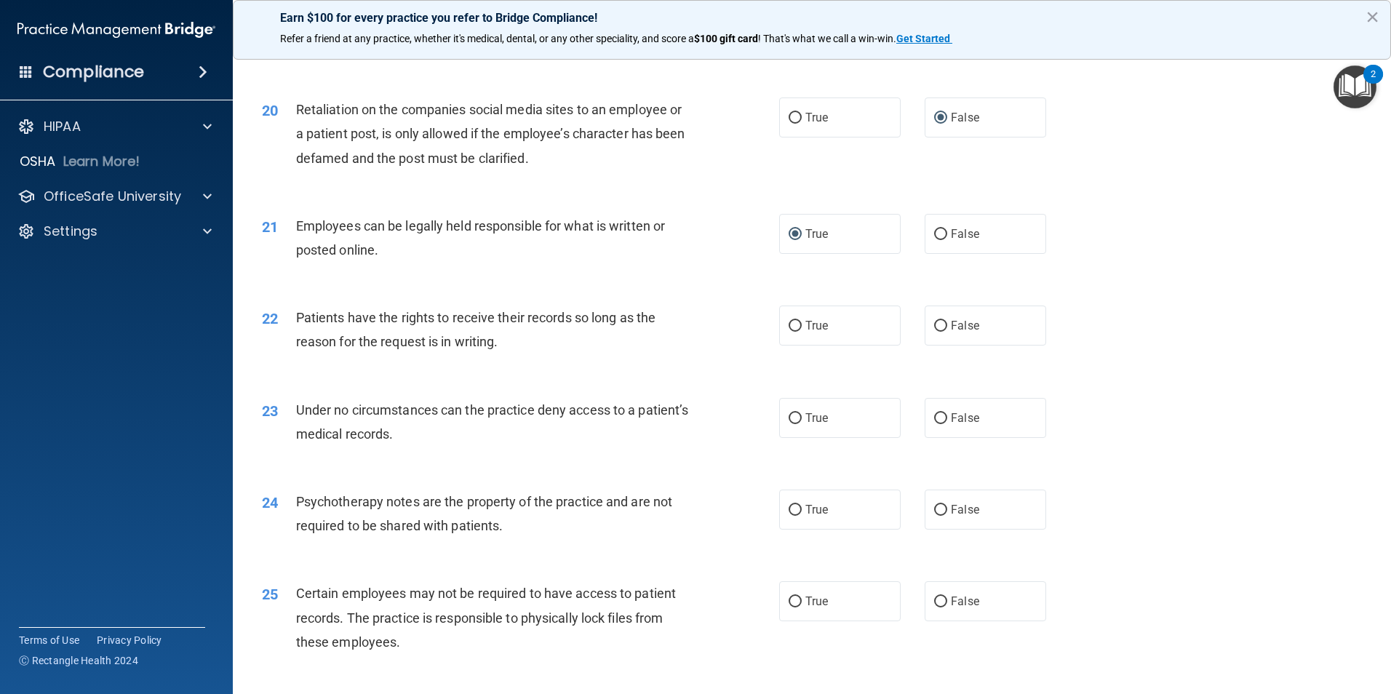
scroll to position [2255, 0]
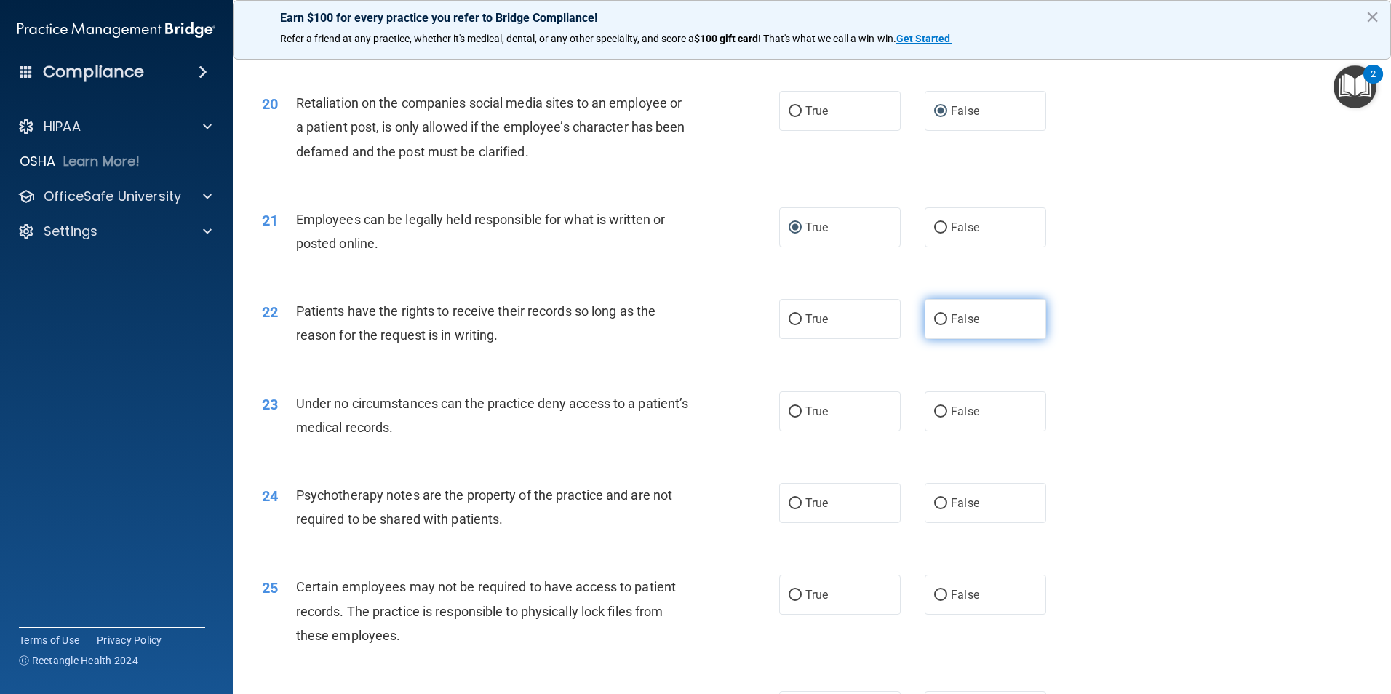
click at [934, 325] on input "False" at bounding box center [940, 319] width 13 height 11
radio input "true"
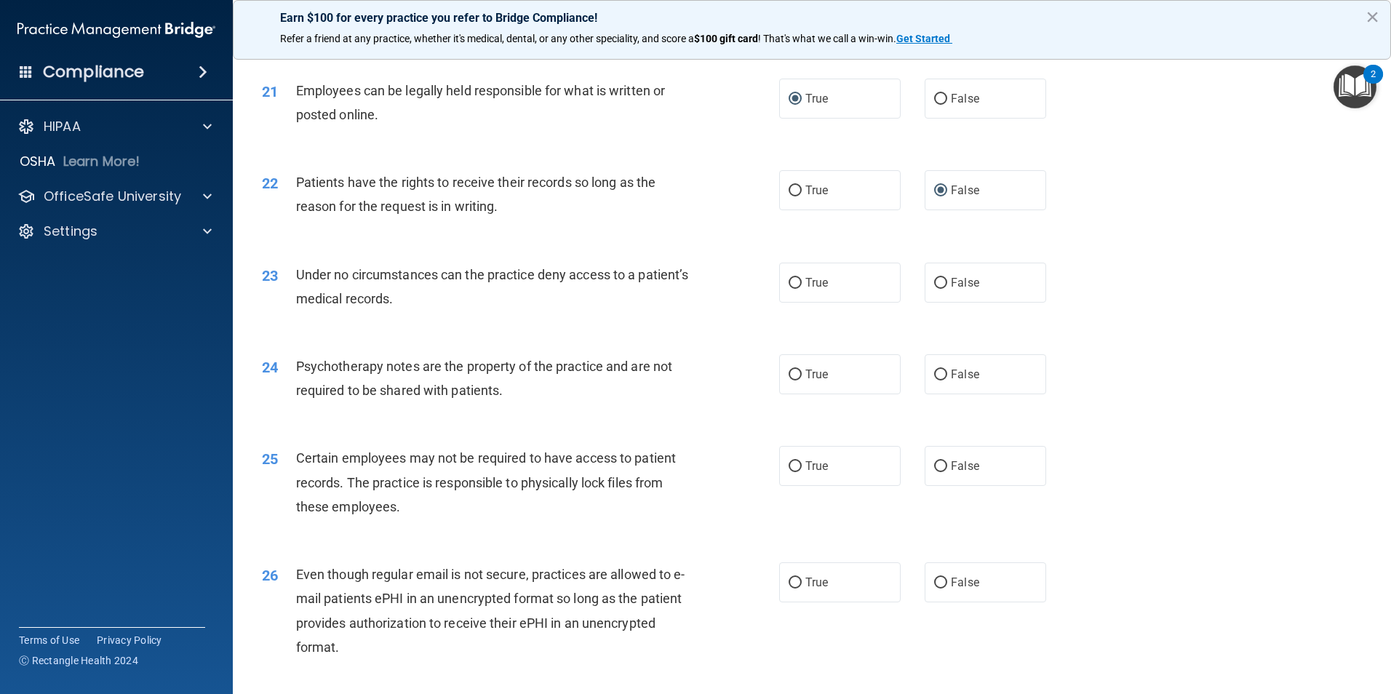
scroll to position [2401, 0]
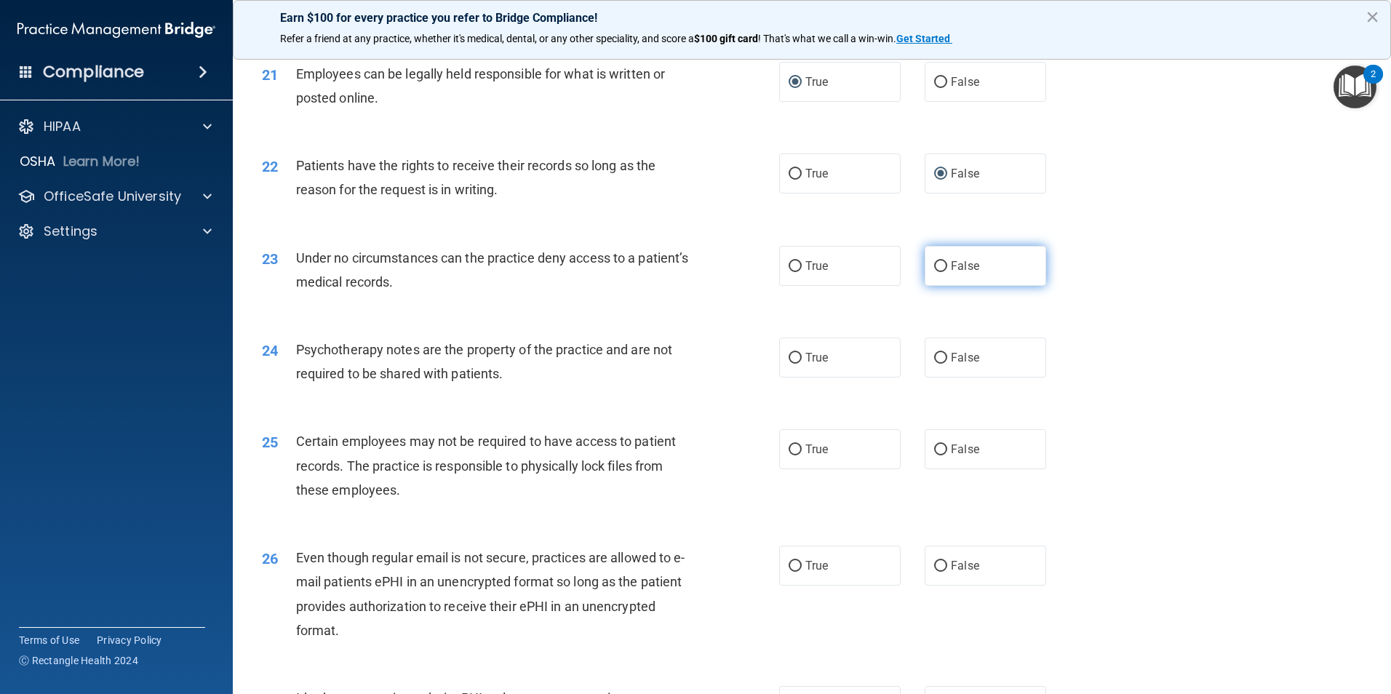
click at [937, 272] on input "False" at bounding box center [940, 266] width 13 height 11
radio input "true"
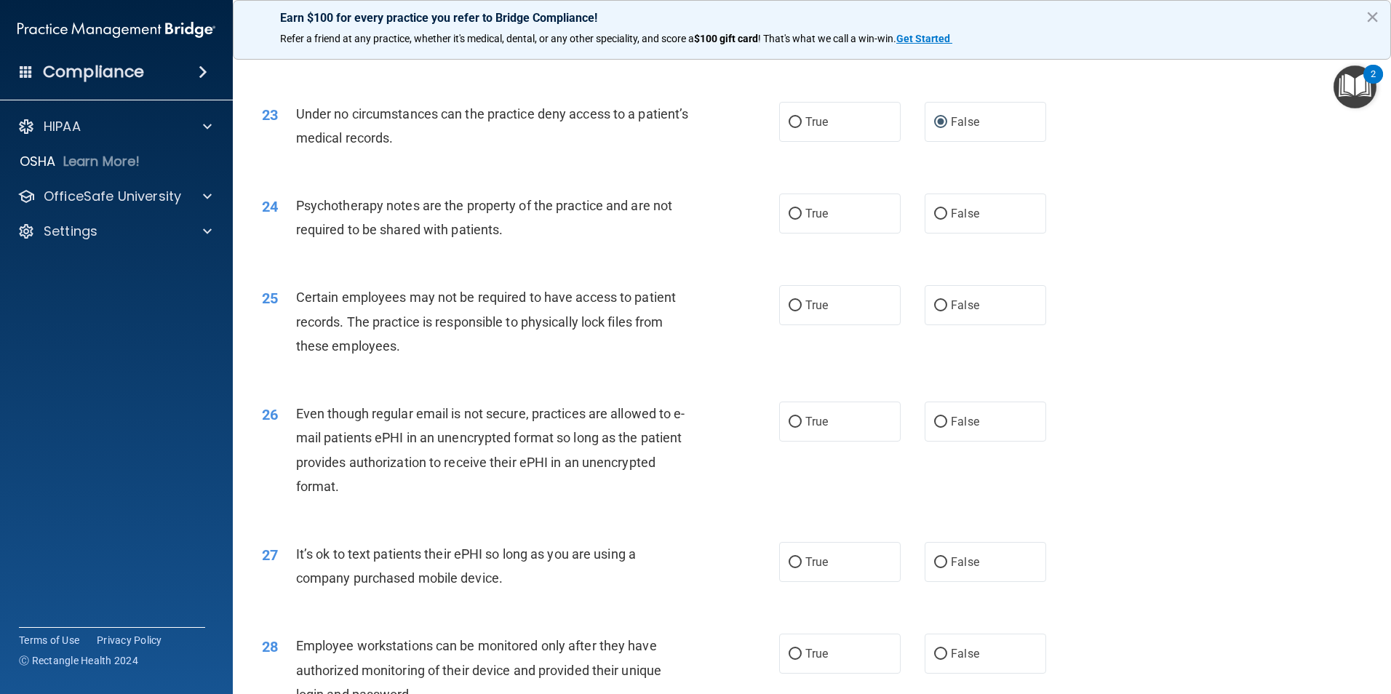
scroll to position [2546, 0]
click at [789, 218] on input "True" at bounding box center [795, 212] width 13 height 11
radio input "true"
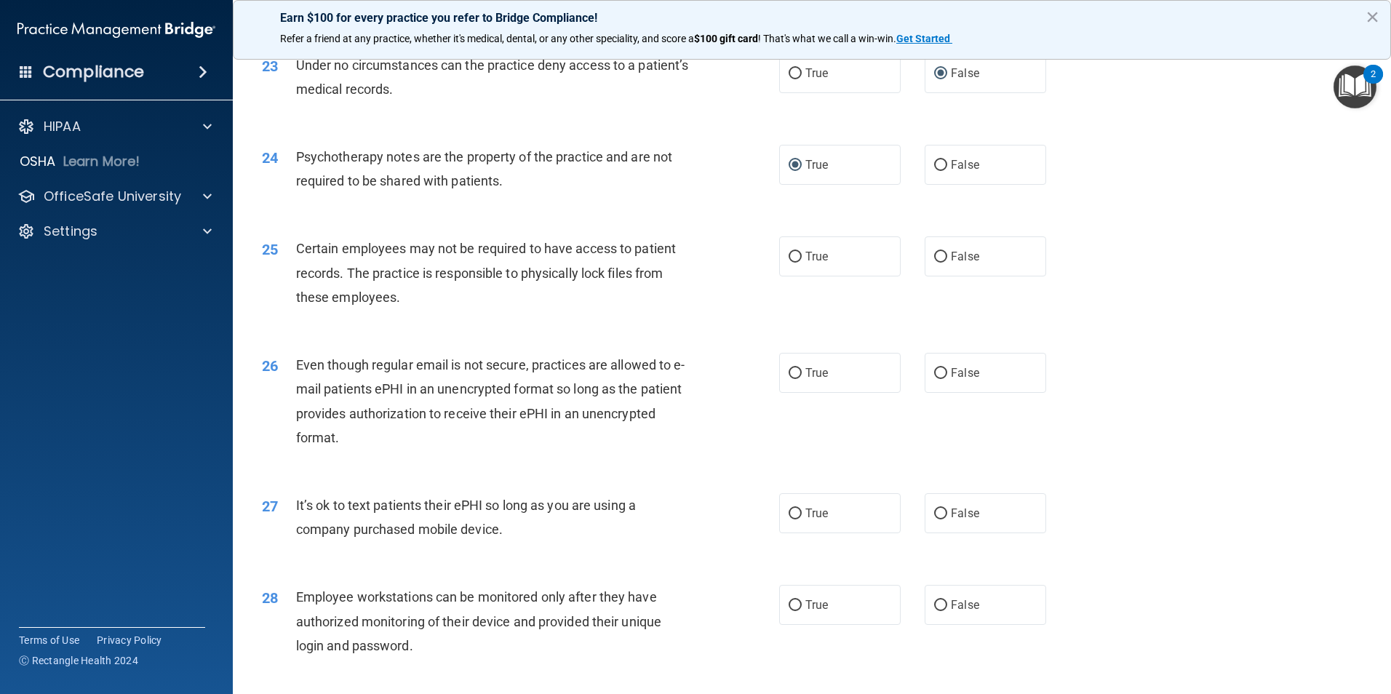
scroll to position [2619, 0]
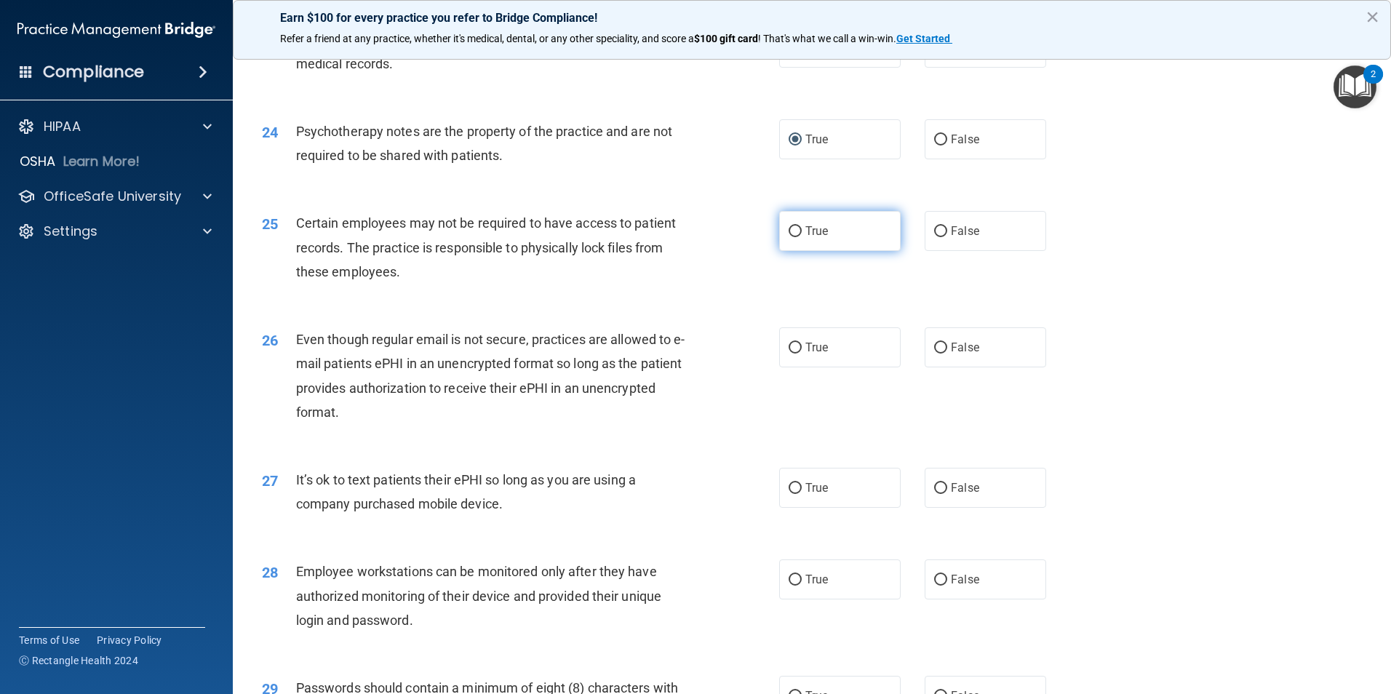
click at [789, 237] on input "True" at bounding box center [795, 231] width 13 height 11
radio input "true"
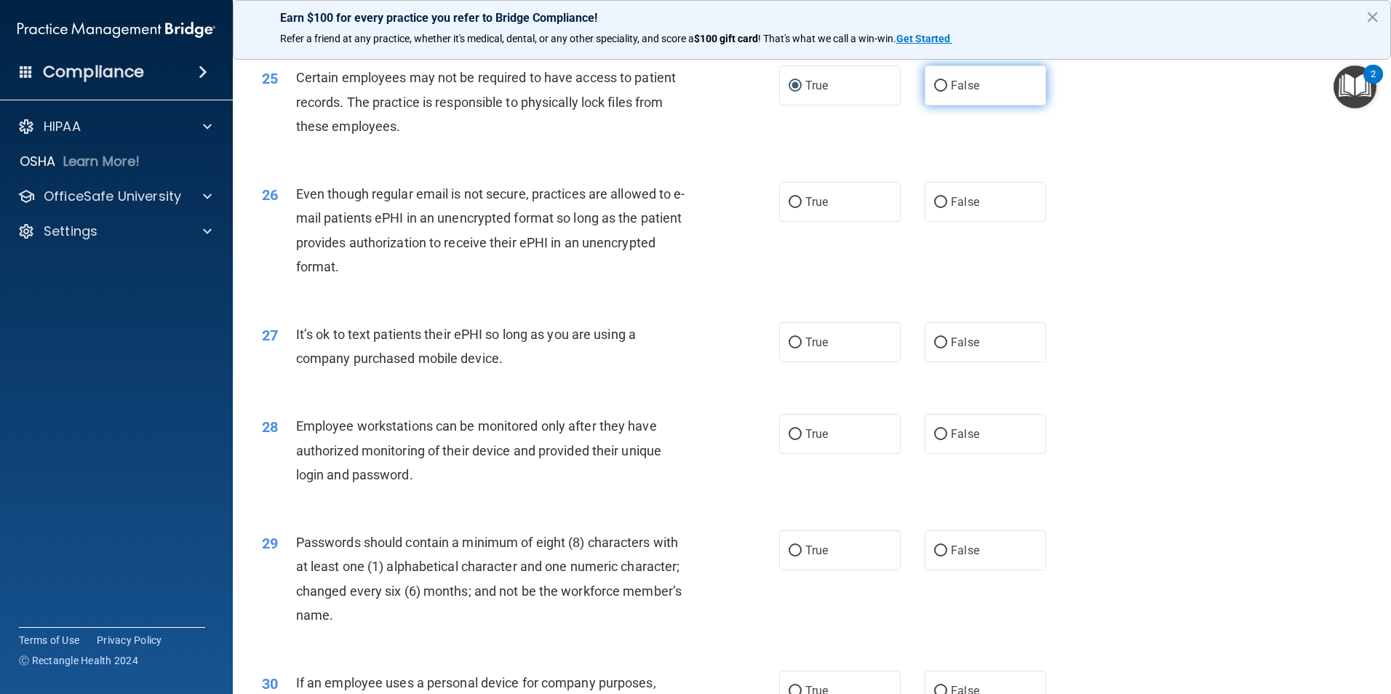
click at [938, 92] on input "False" at bounding box center [940, 86] width 13 height 11
radio input "true"
click at [789, 92] on input "True" at bounding box center [795, 86] width 13 height 11
radio input "true"
radio input "false"
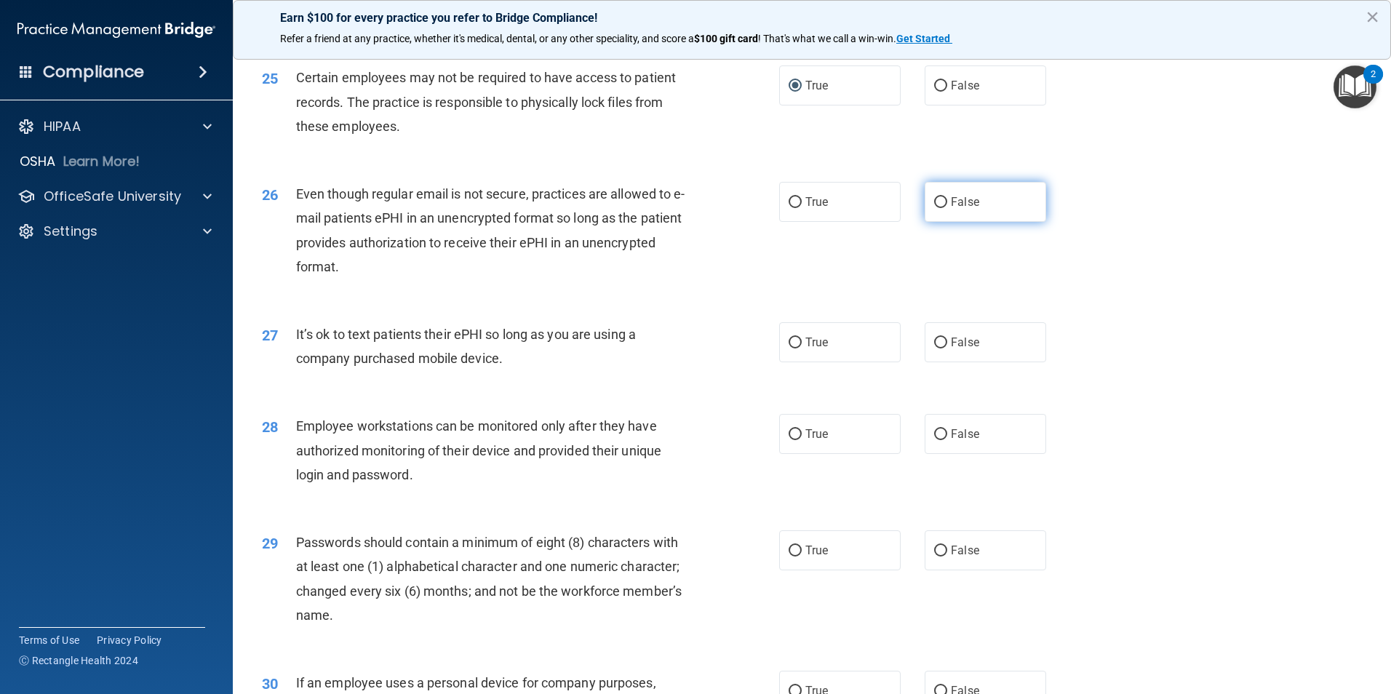
click at [934, 208] on input "False" at bounding box center [940, 202] width 13 height 11
radio input "true"
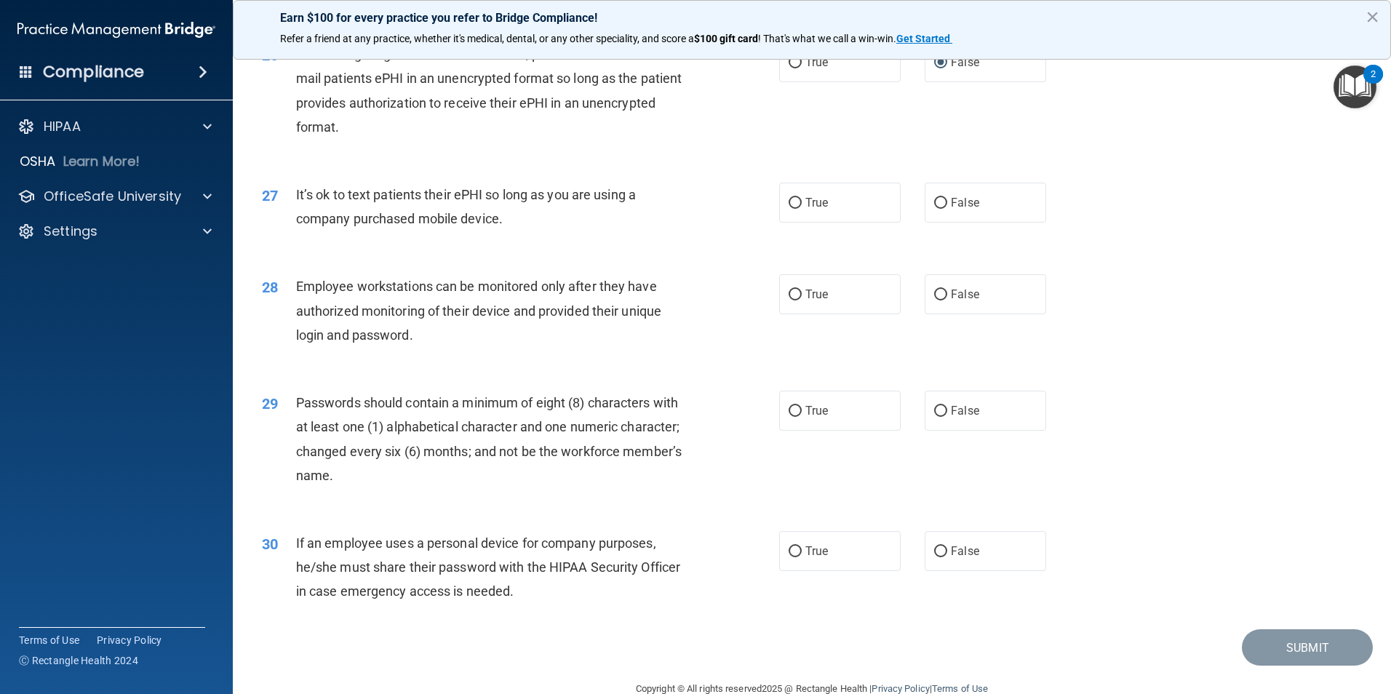
scroll to position [2910, 0]
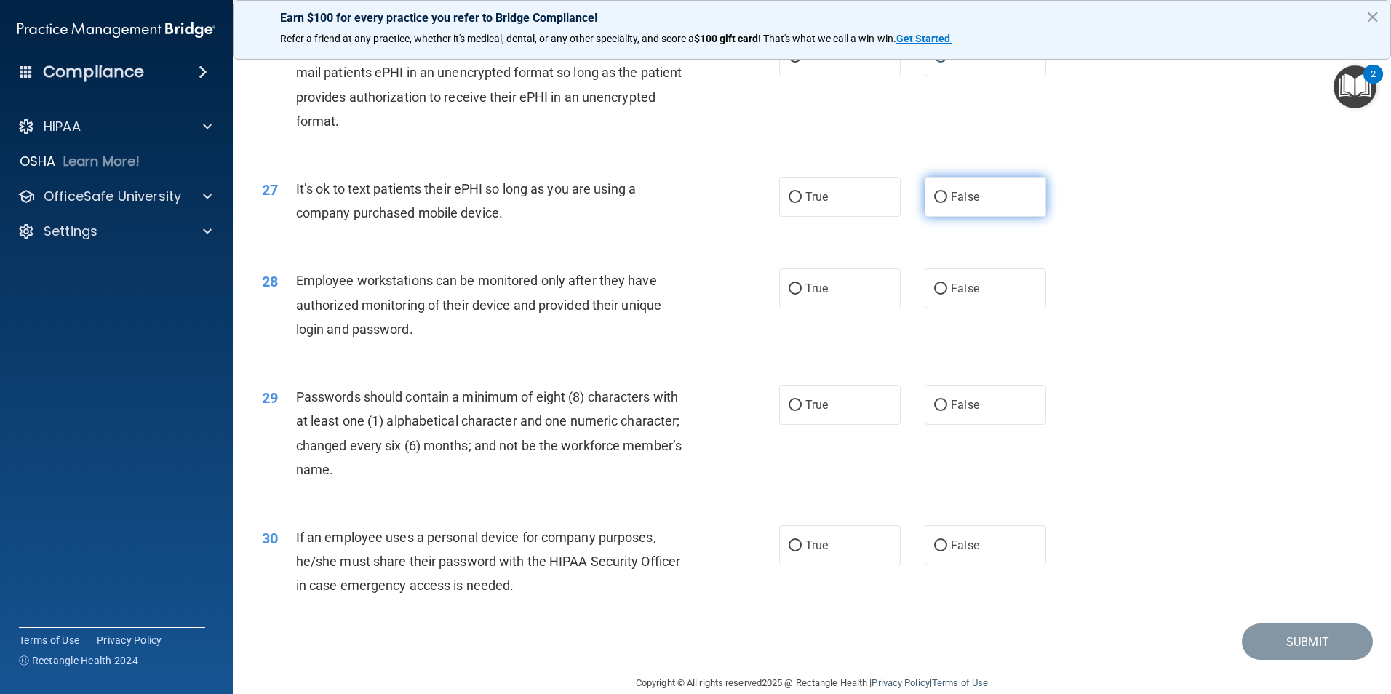
click at [935, 203] on input "False" at bounding box center [940, 197] width 13 height 11
radio input "true"
click at [936, 295] on input "False" at bounding box center [940, 289] width 13 height 11
radio input "true"
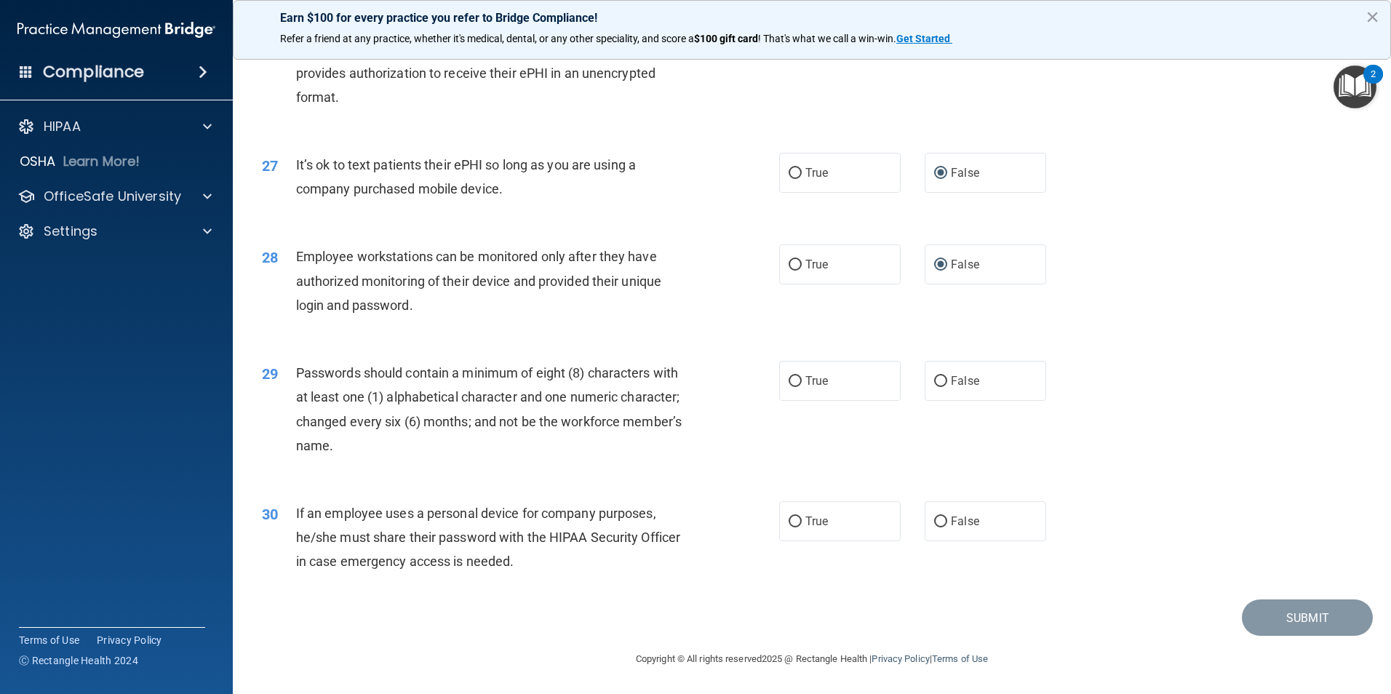
scroll to position [2958, 0]
drag, startPoint x: 793, startPoint y: 378, endPoint x: 796, endPoint y: 387, distance: 9.2
click at [794, 378] on input "True" at bounding box center [795, 381] width 13 height 11
radio input "true"
click at [934, 523] on input "False" at bounding box center [940, 522] width 13 height 11
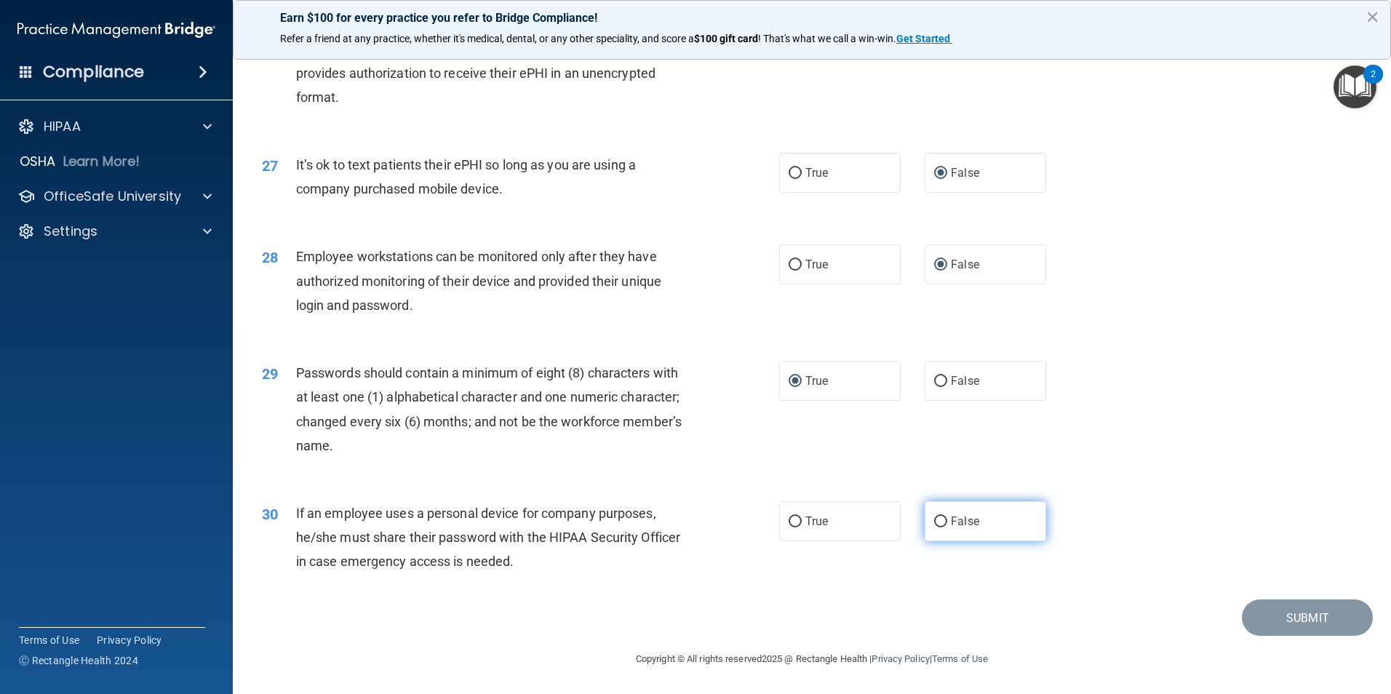
radio input "true"
click at [1292, 630] on button "Submit" at bounding box center [1307, 617] width 131 height 37
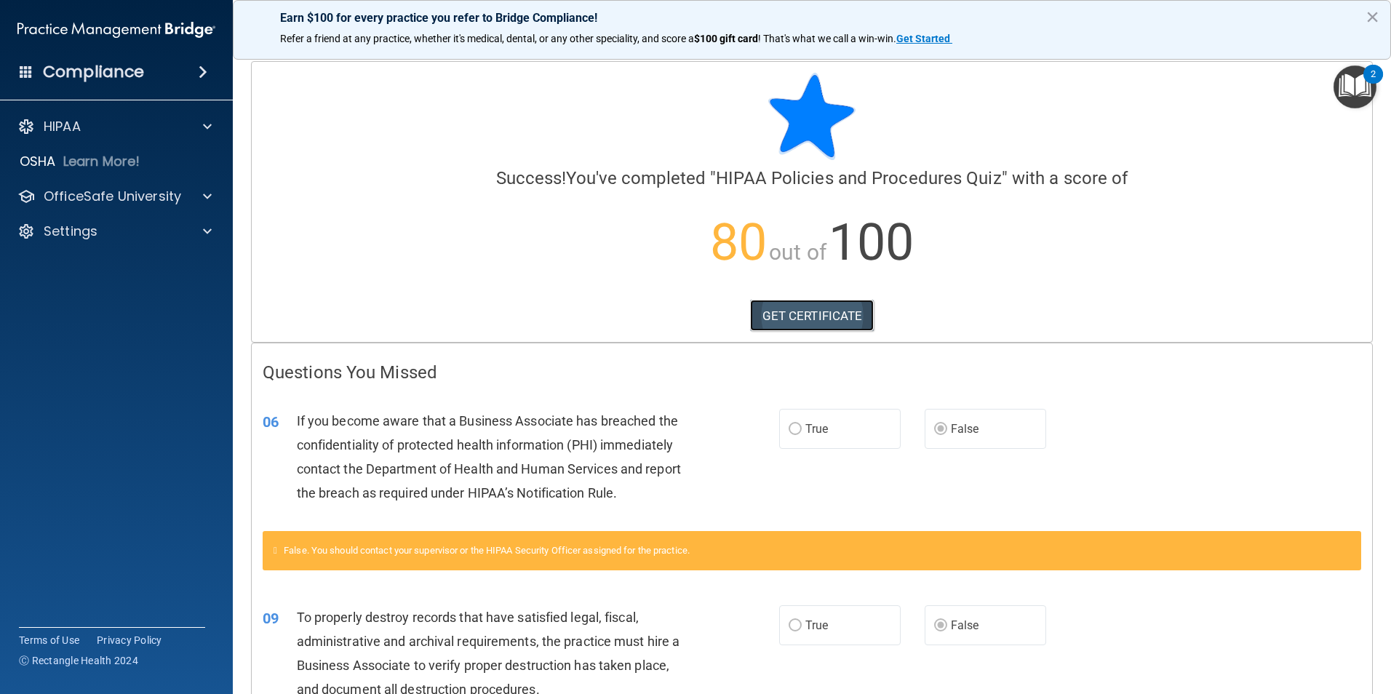
click at [789, 316] on link "GET CERTIFICATE" at bounding box center [812, 316] width 124 height 32
click at [1373, 20] on button "×" at bounding box center [1372, 16] width 14 height 23
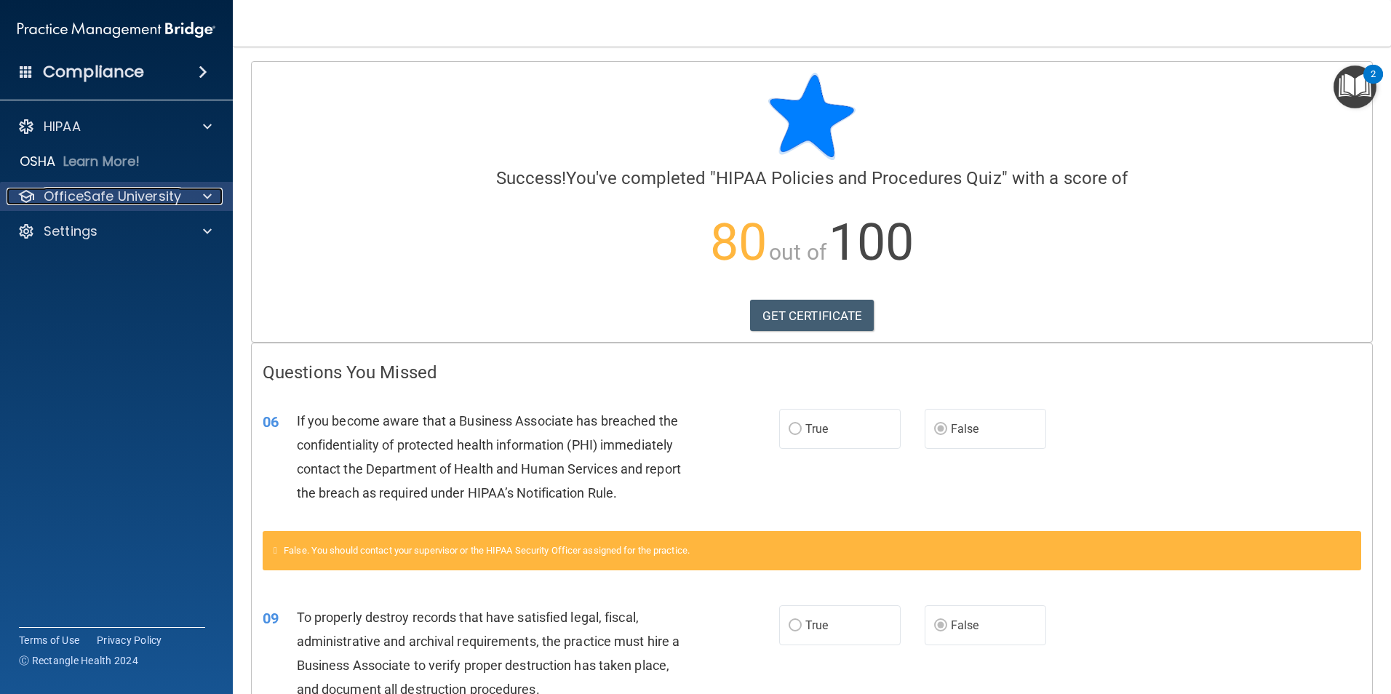
click at [189, 198] on div at bounding box center [205, 196] width 36 height 17
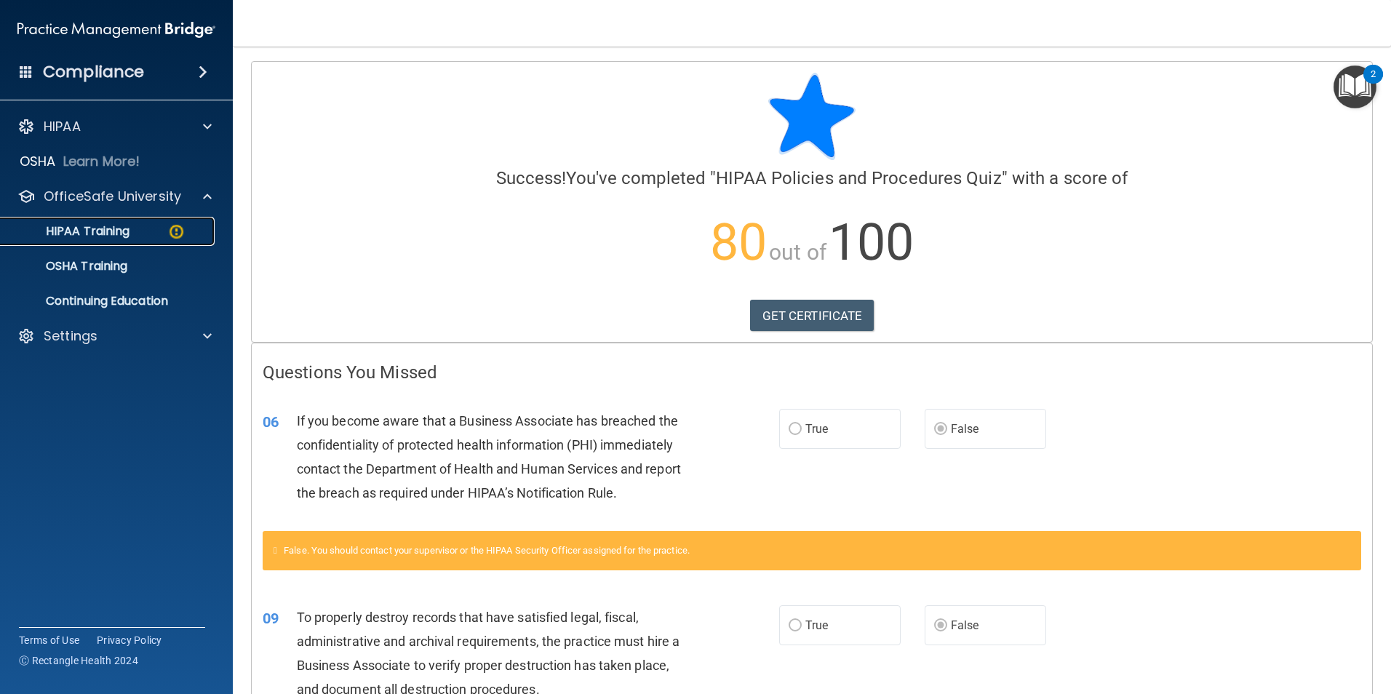
click at [121, 232] on p "HIPAA Training" at bounding box center [69, 231] width 120 height 15
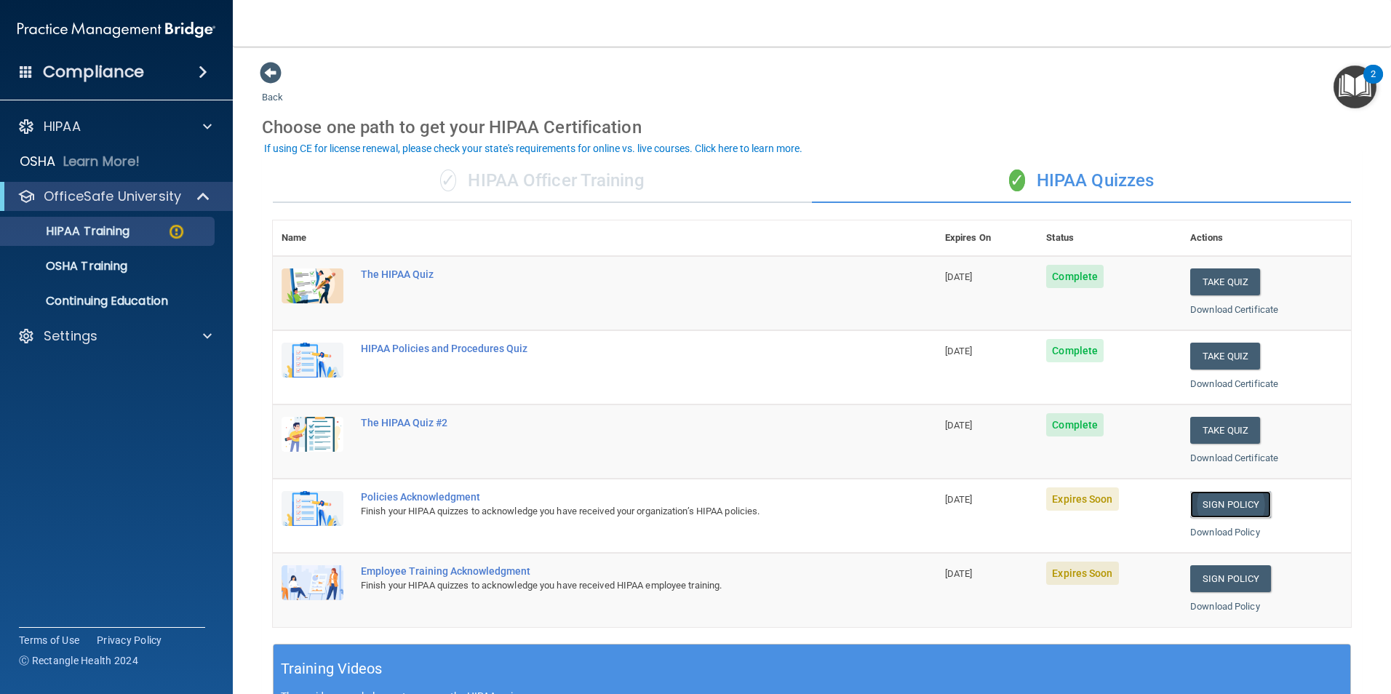
click at [1213, 507] on link "Sign Policy" at bounding box center [1230, 504] width 81 height 27
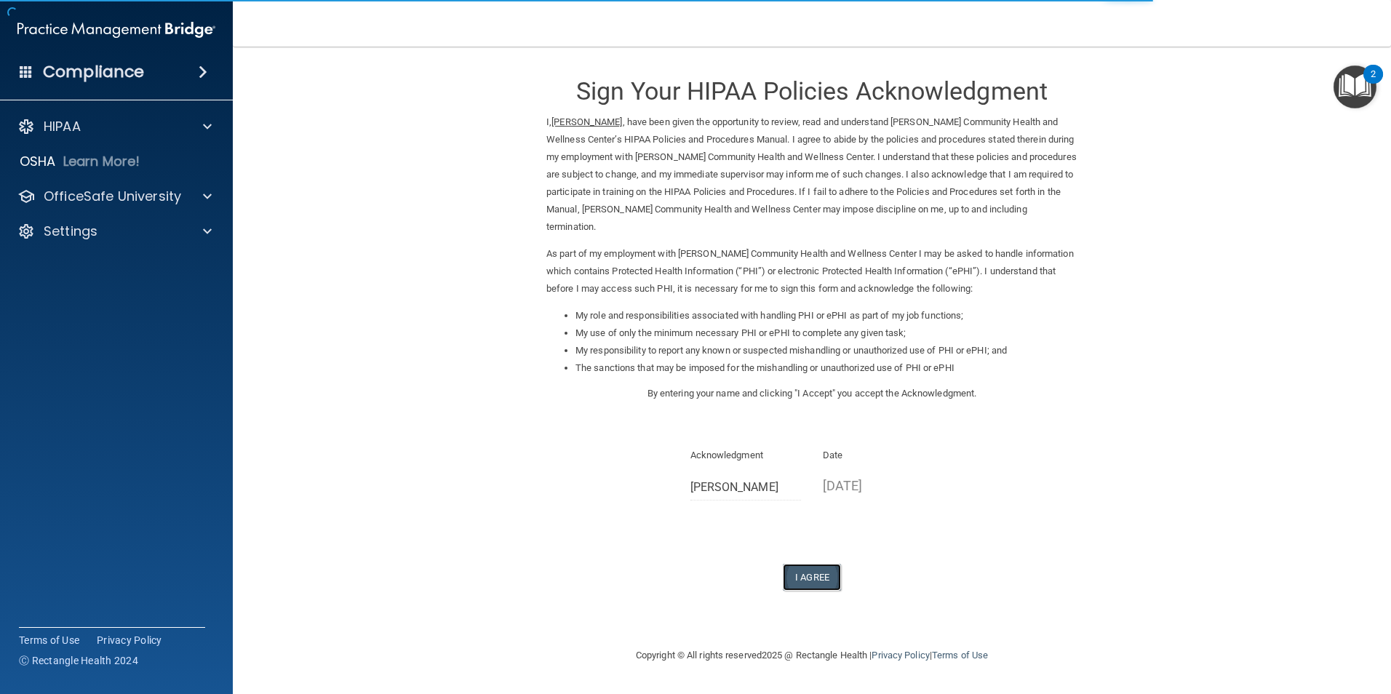
click at [802, 583] on button "I Agree" at bounding box center [812, 577] width 58 height 27
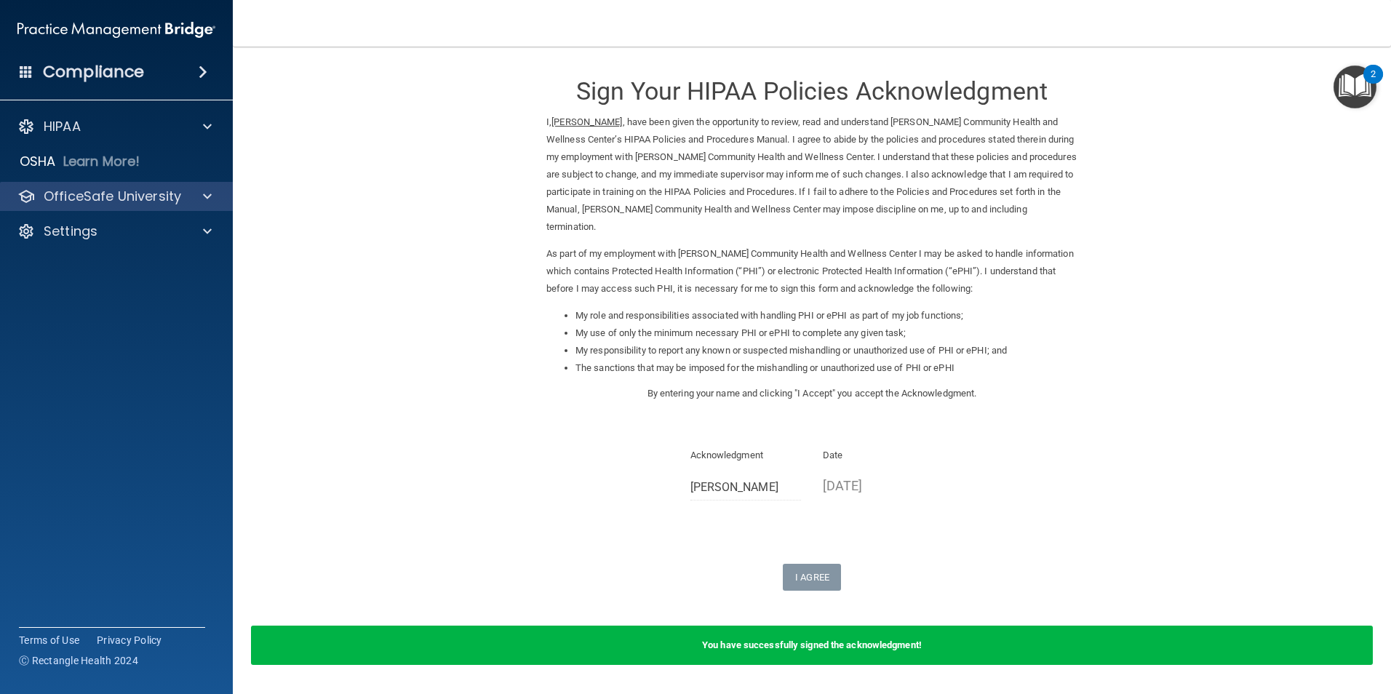
click at [135, 208] on div "OfficeSafe University" at bounding box center [117, 196] width 234 height 29
click at [134, 202] on p "OfficeSafe University" at bounding box center [112, 196] width 137 height 17
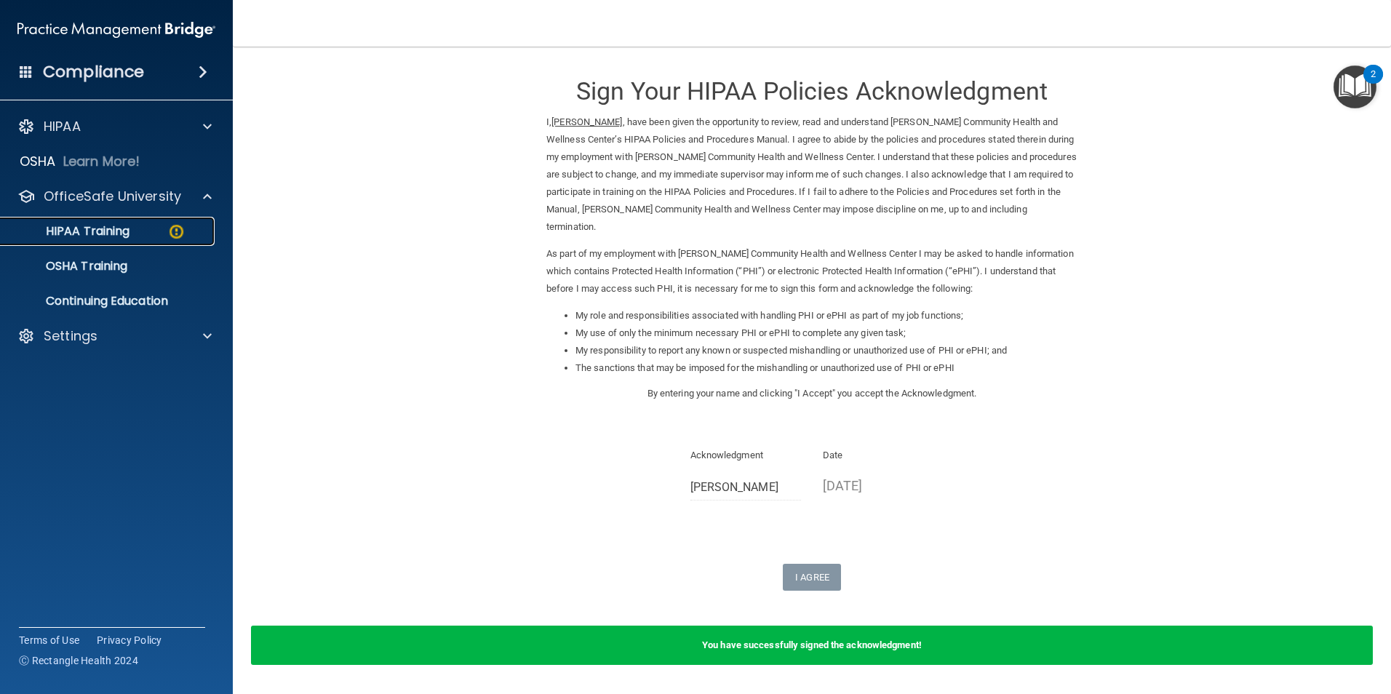
click at [120, 237] on p "HIPAA Training" at bounding box center [69, 231] width 120 height 15
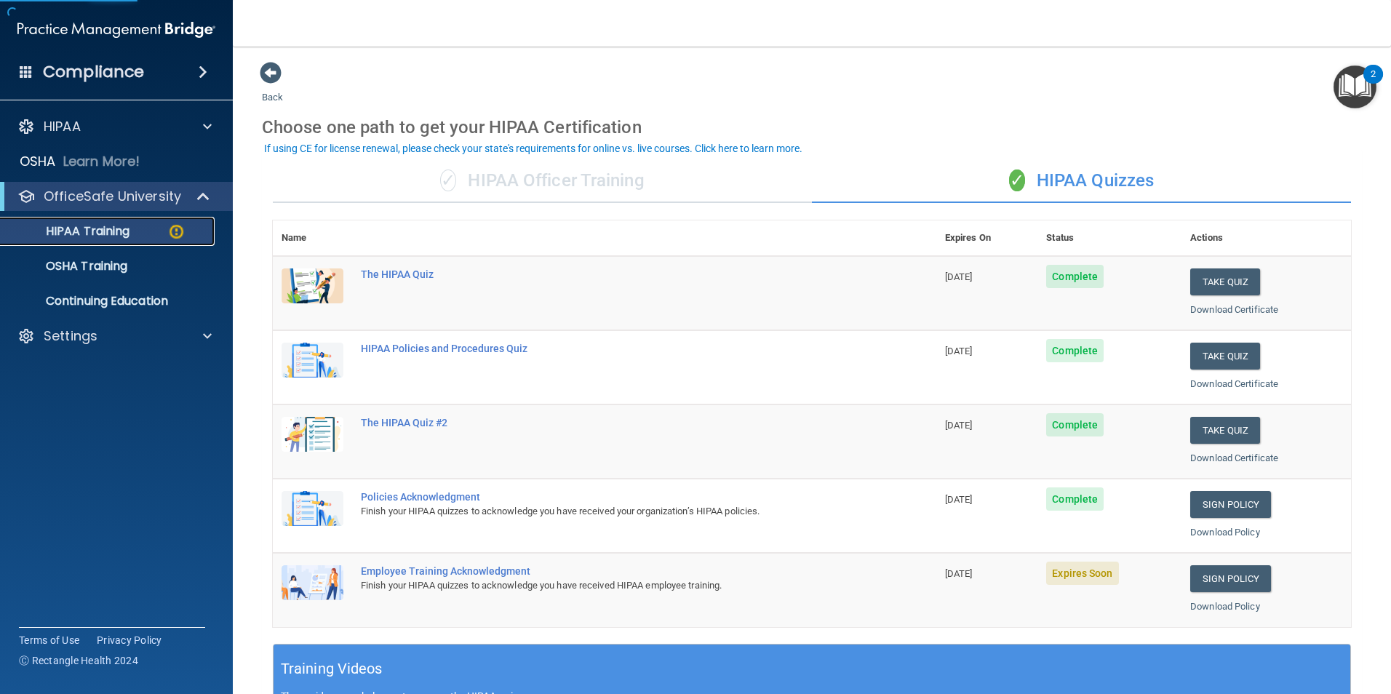
scroll to position [218, 0]
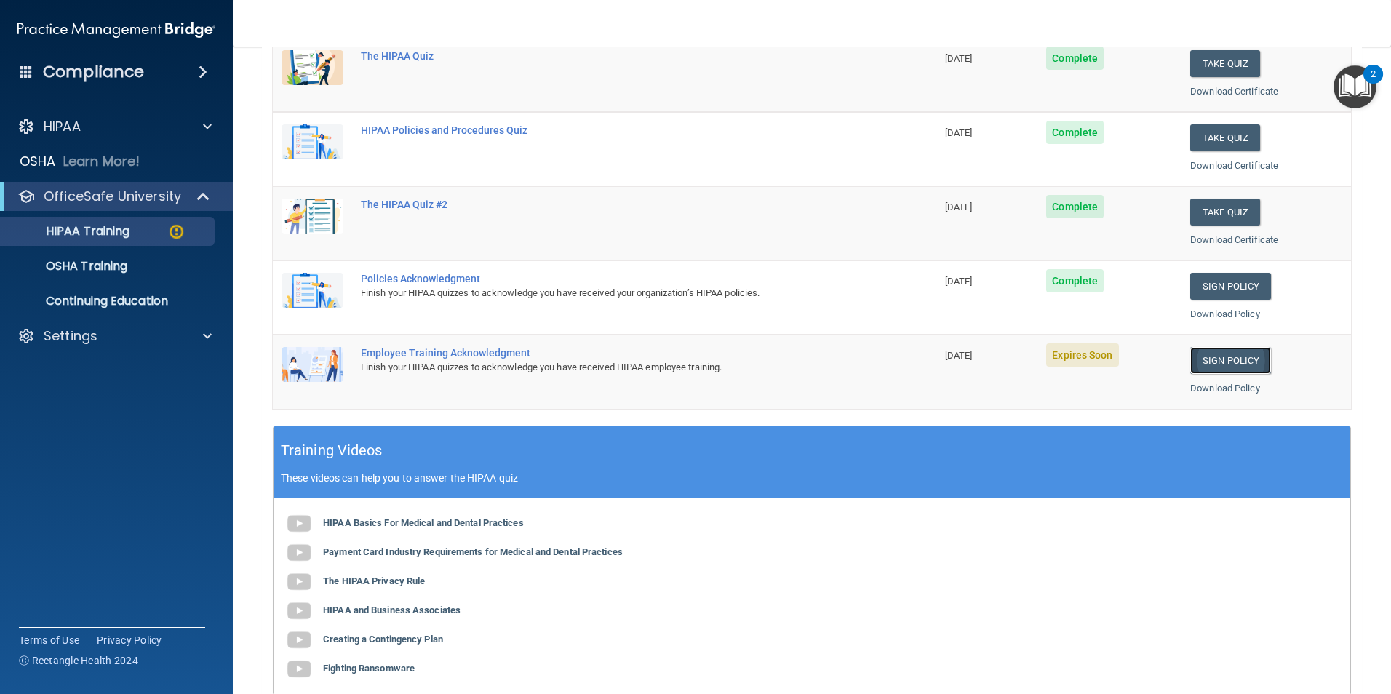
click at [1213, 365] on link "Sign Policy" at bounding box center [1230, 360] width 81 height 27
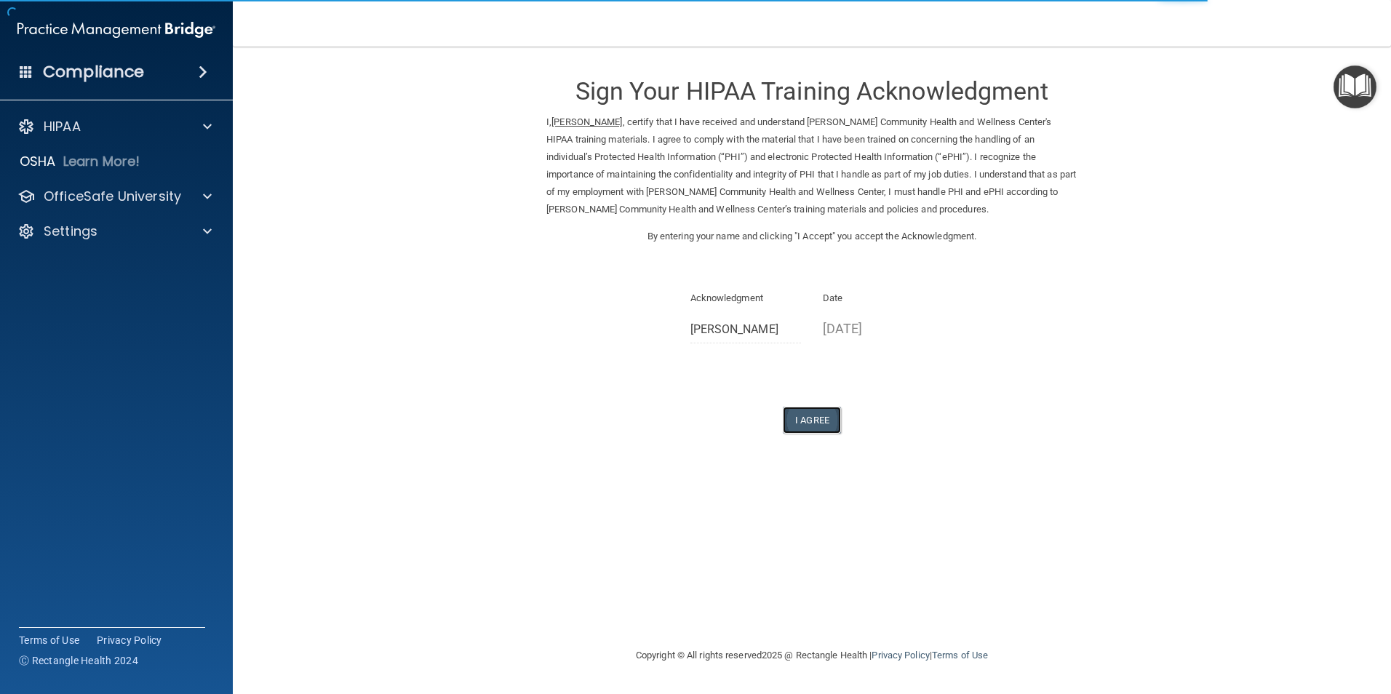
click at [822, 423] on button "I Agree" at bounding box center [812, 420] width 58 height 27
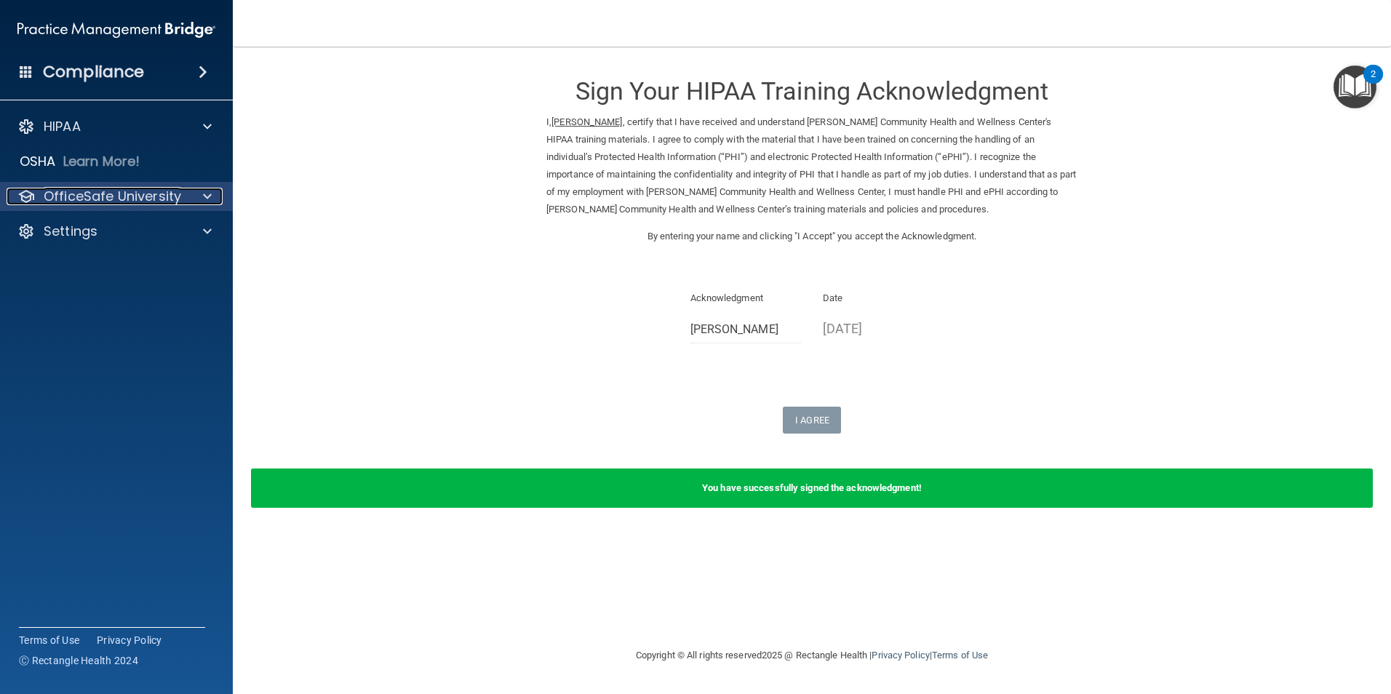
click at [172, 202] on p "OfficeSafe University" at bounding box center [112, 196] width 137 height 17
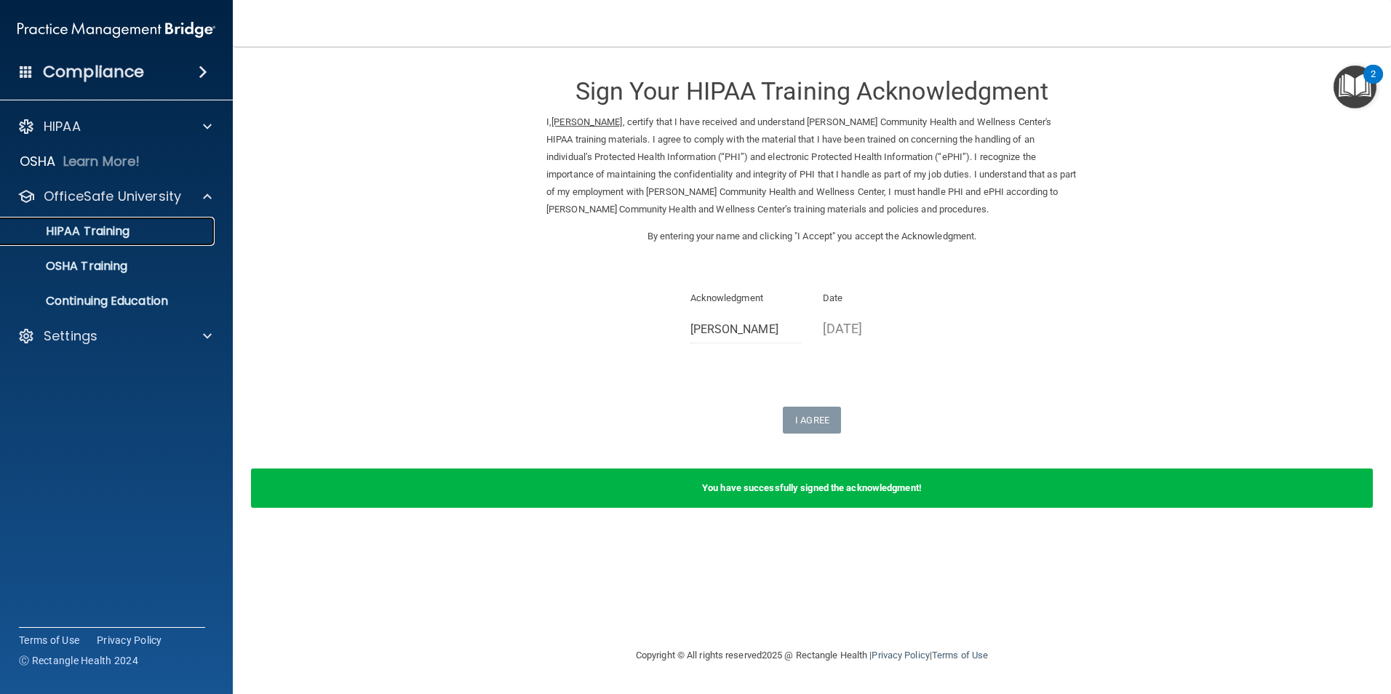
click at [125, 235] on p "HIPAA Training" at bounding box center [69, 231] width 120 height 15
